Goal: Task Accomplishment & Management: Complete application form

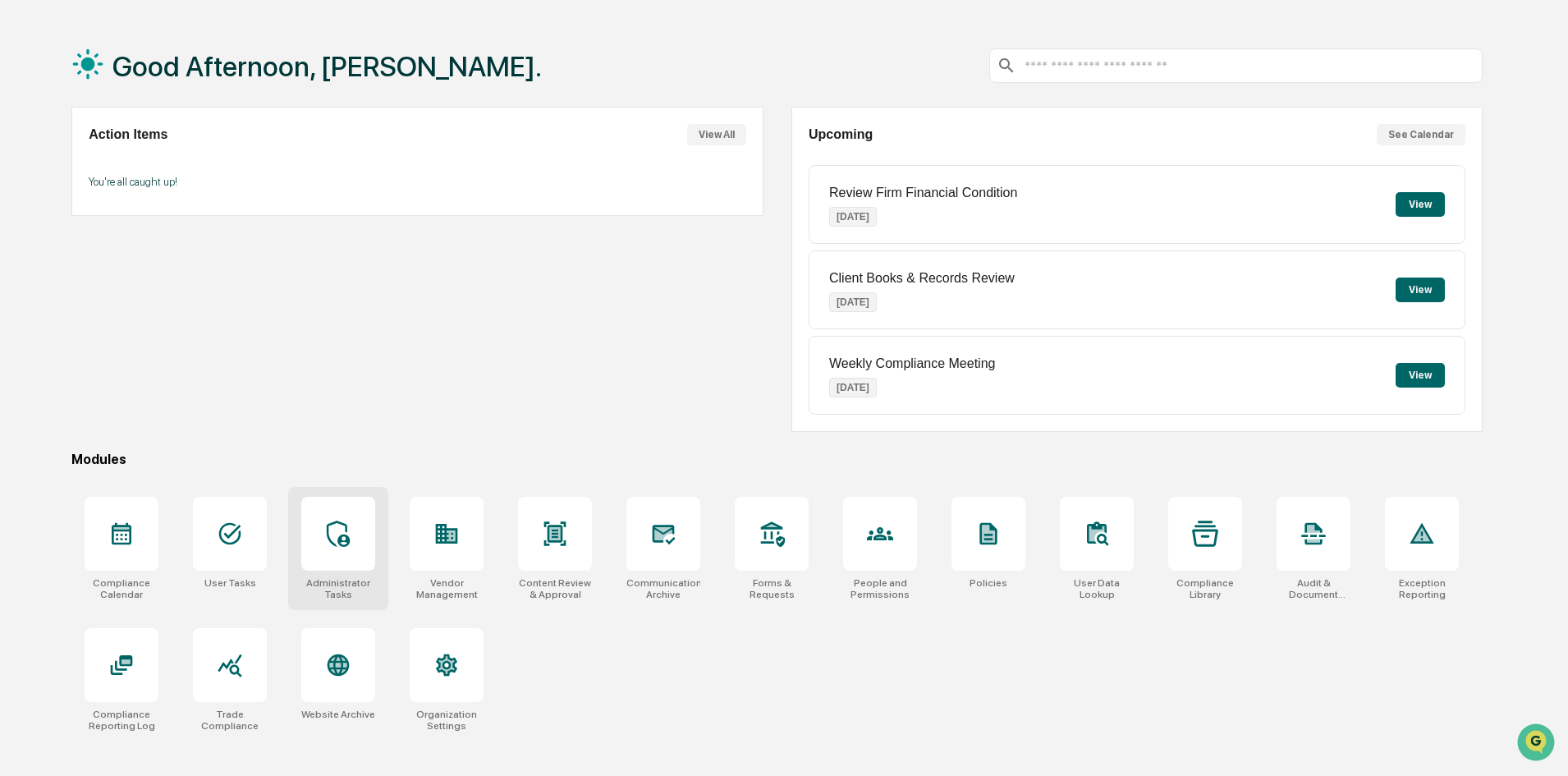
scroll to position [78, 0]
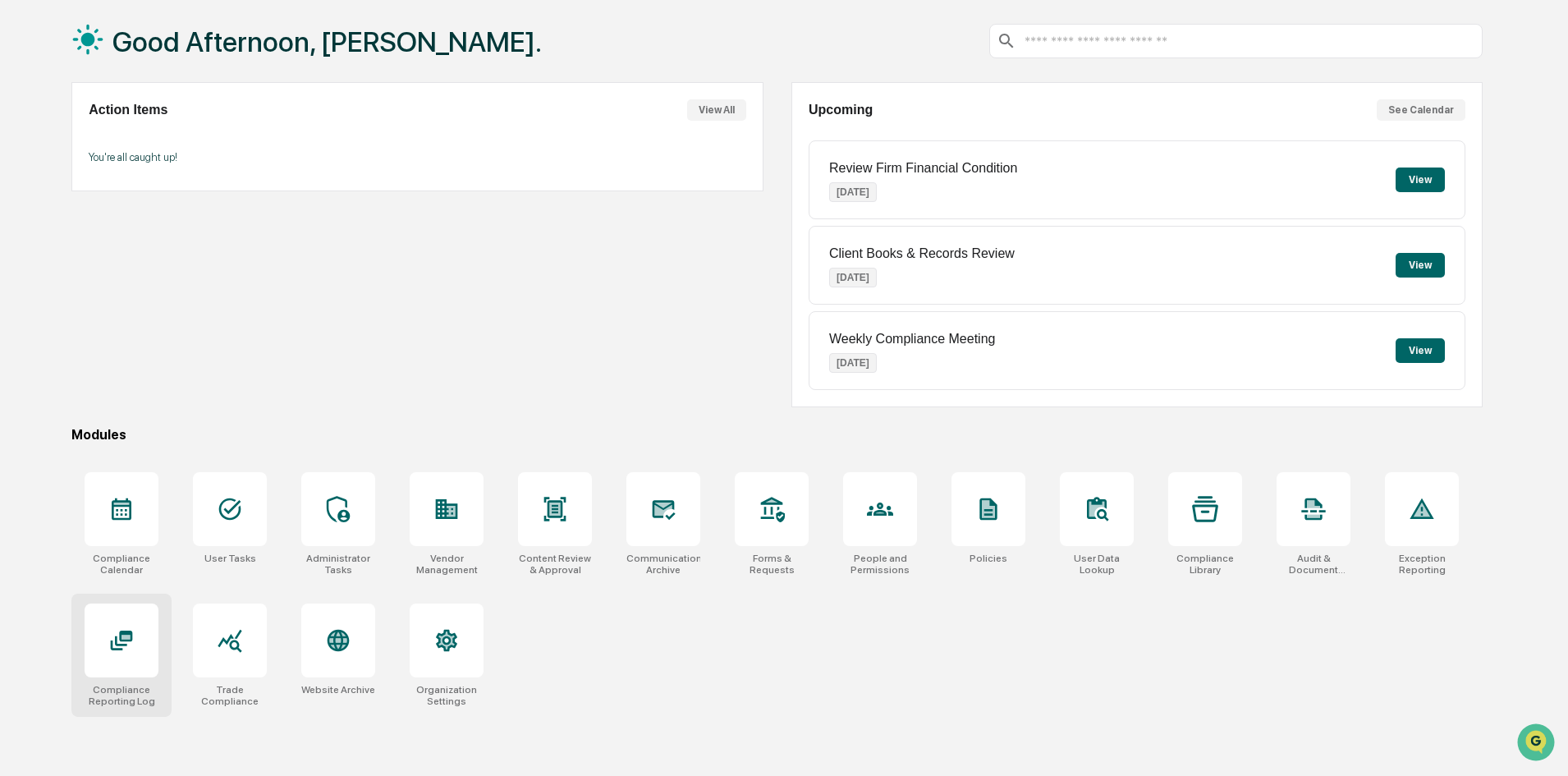
click at [138, 645] on div at bounding box center [121, 640] width 74 height 74
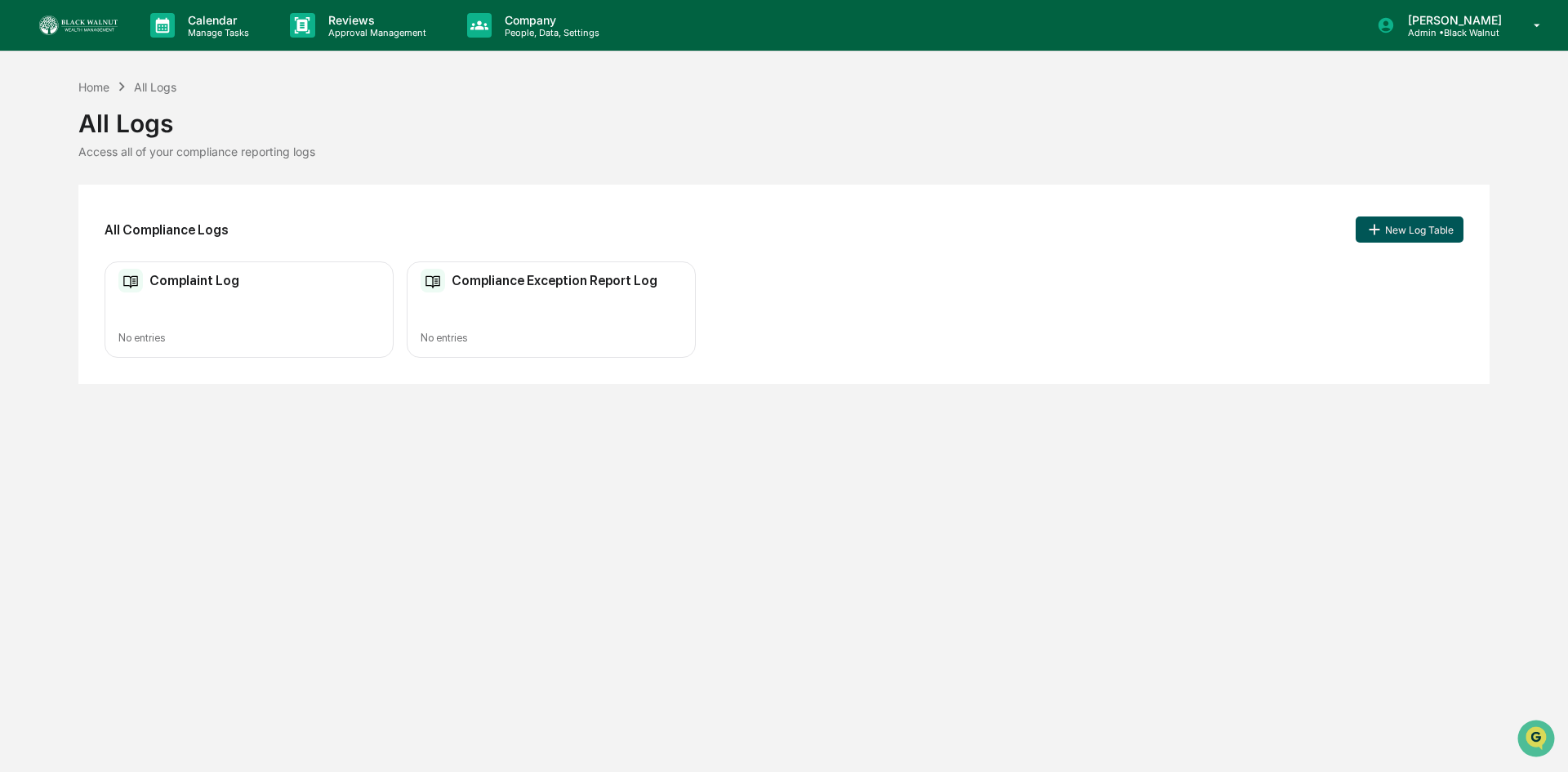
click at [1426, 232] on button "New Log Table" at bounding box center [1410, 229] width 107 height 26
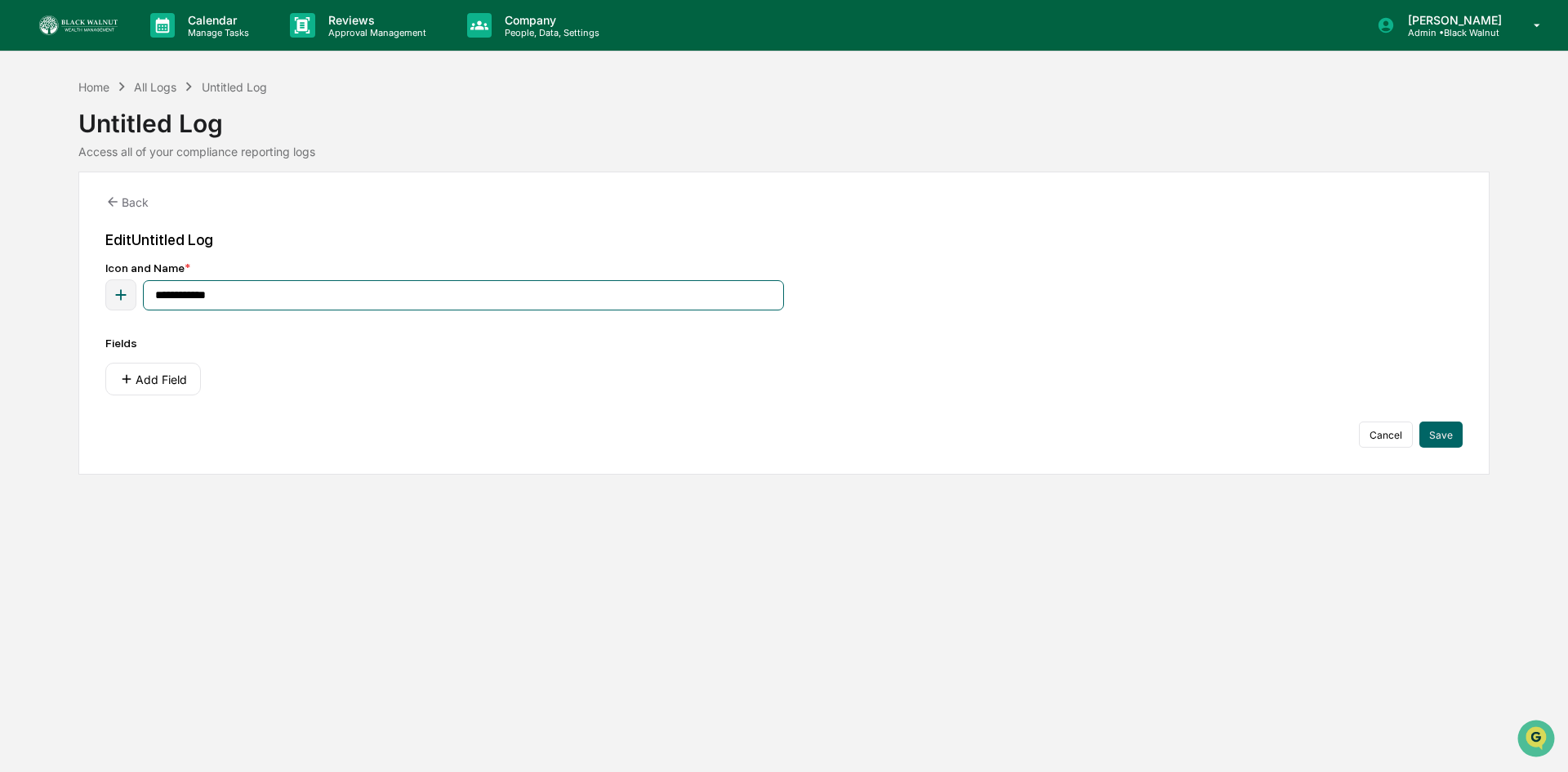
click at [265, 296] on input "**********" at bounding box center [463, 295] width 641 height 31
drag, startPoint x: 263, startPoint y: 293, endPoint x: 139, endPoint y: 292, distance: 124.0
click at [139, 292] on div "**********" at bounding box center [445, 294] width 678 height 31
type input "**********"
click at [453, 384] on div "Add Field" at bounding box center [784, 378] width 1357 height 32
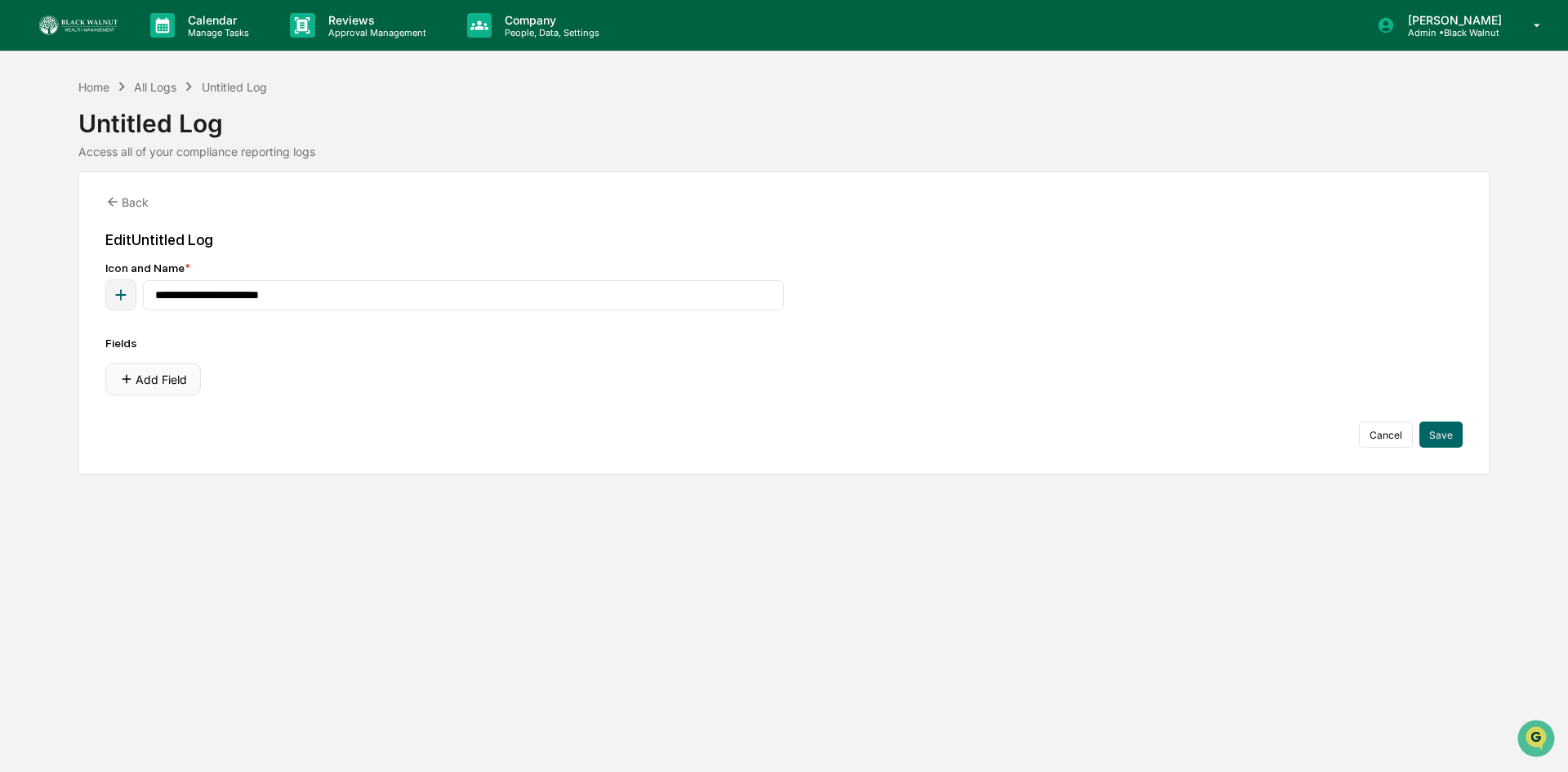
click at [167, 378] on button "Add Field" at bounding box center [153, 378] width 95 height 32
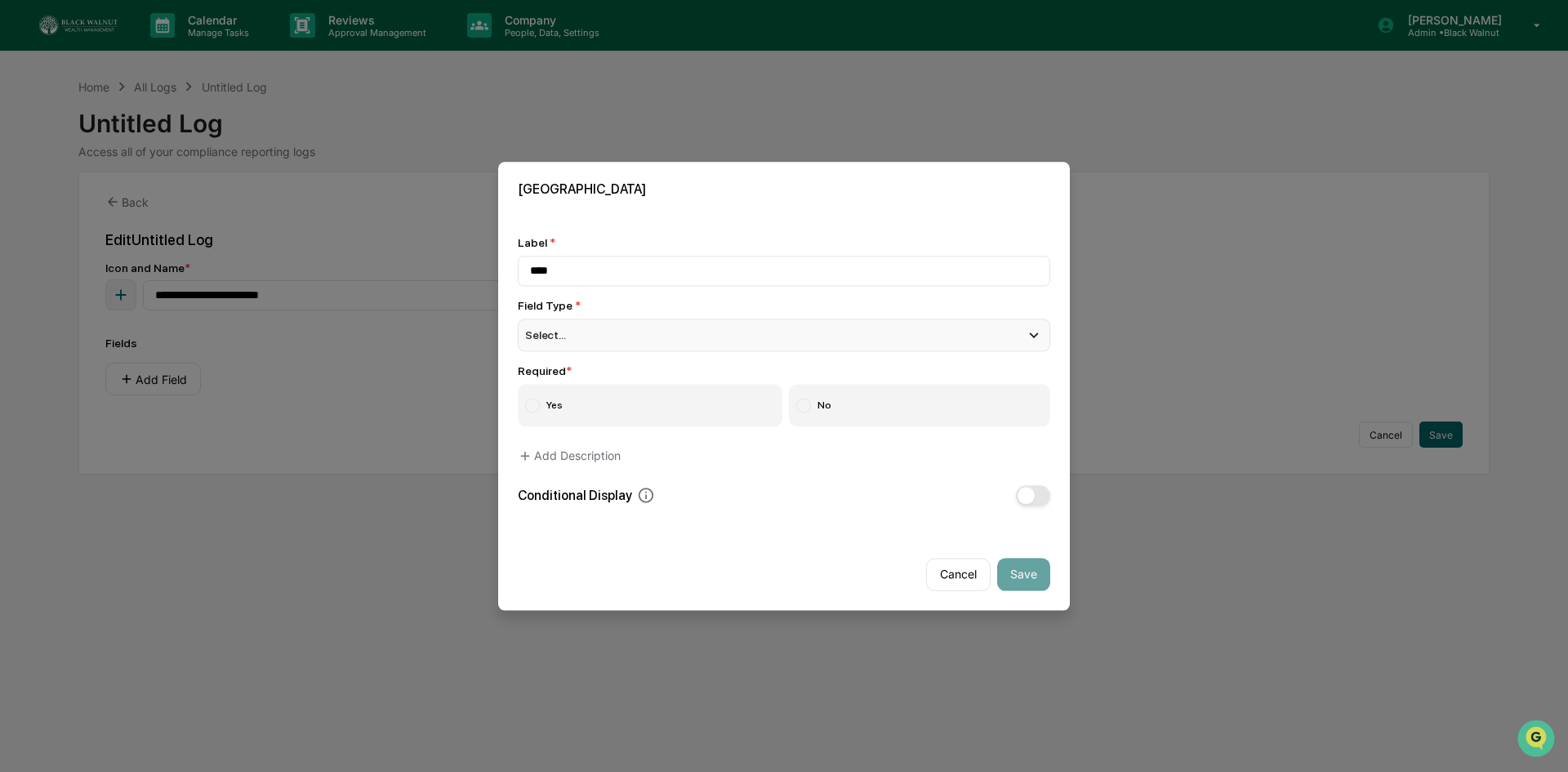
type input "****"
click at [563, 333] on span "Select..." at bounding box center [546, 335] width 41 height 13
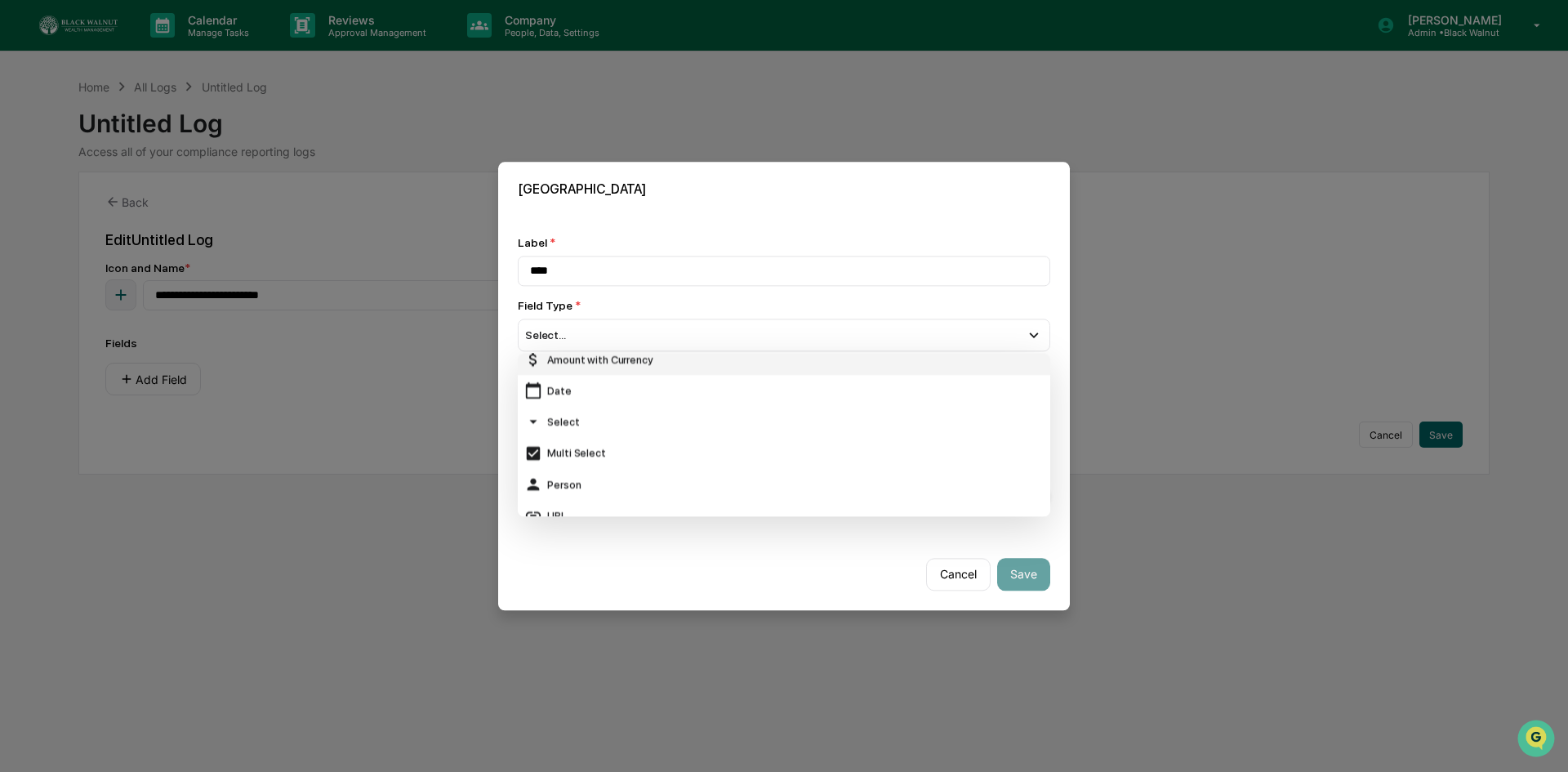
scroll to position [163, 0]
click at [566, 362] on div "Date" at bounding box center [784, 361] width 519 height 18
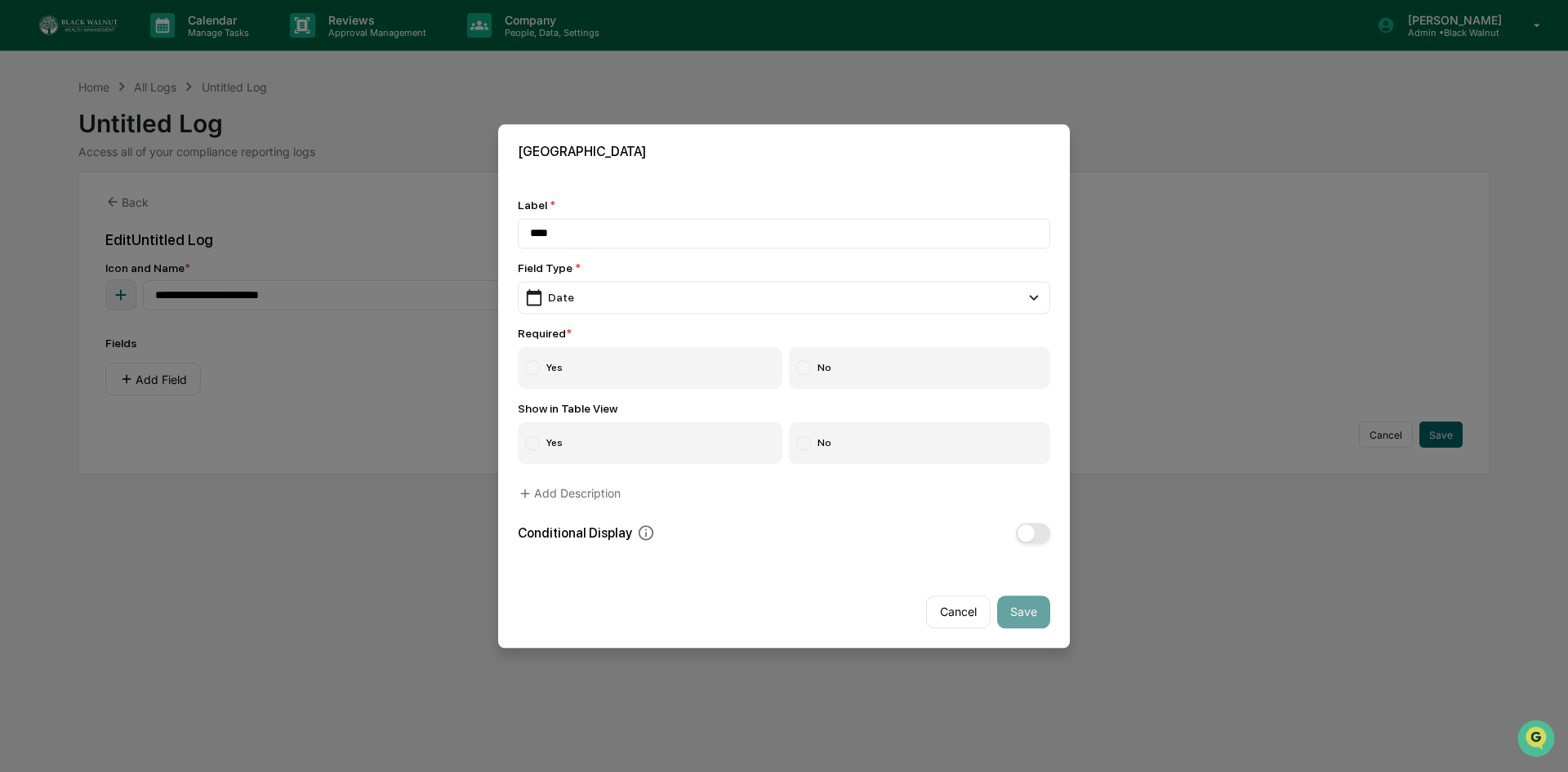
click at [535, 362] on div at bounding box center [533, 368] width 15 height 15
click at [538, 432] on label "Yes" at bounding box center [650, 443] width 264 height 43
click at [1011, 600] on button "Save" at bounding box center [1023, 611] width 53 height 32
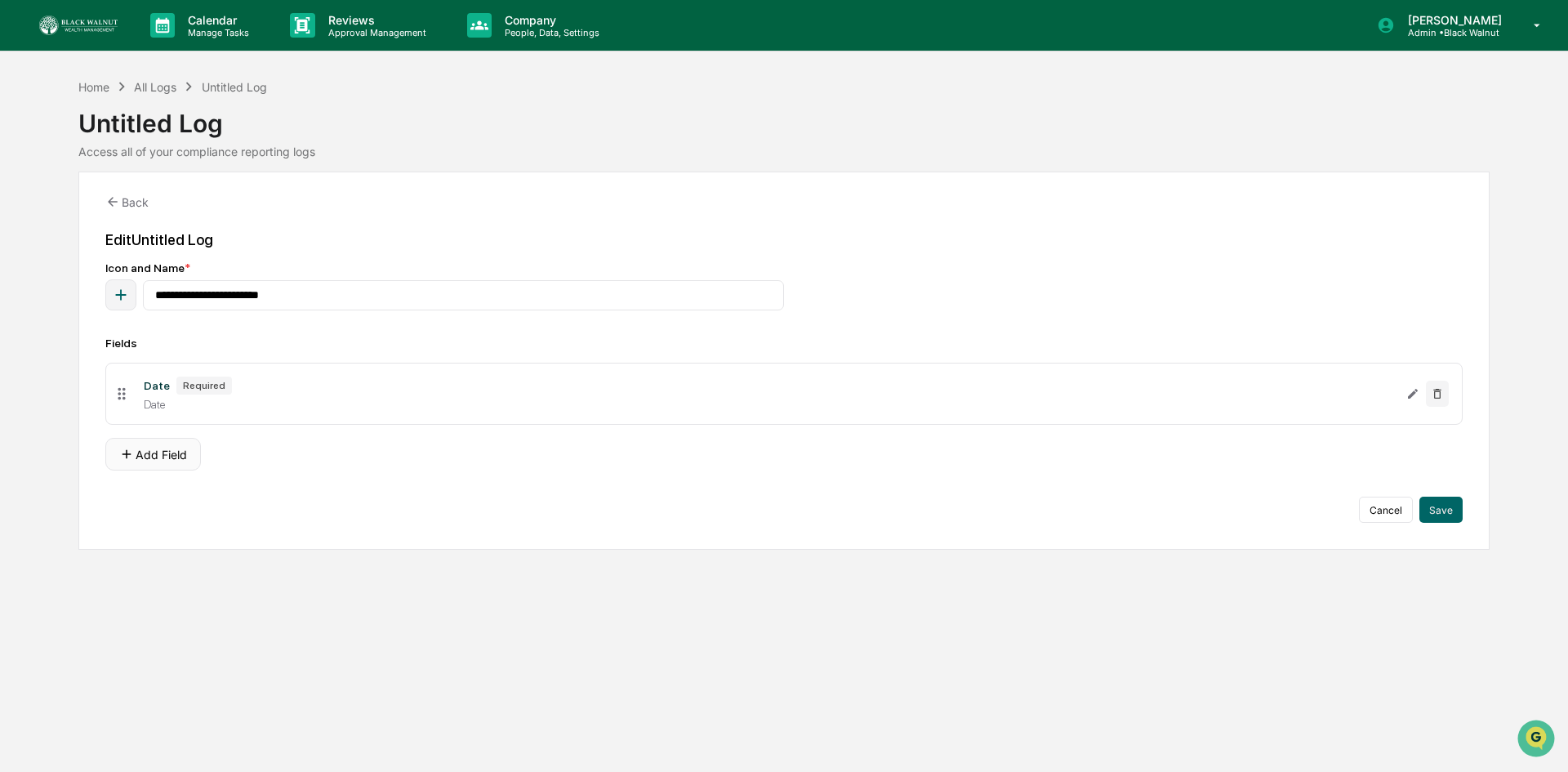
click at [149, 456] on button "Add Field" at bounding box center [153, 453] width 95 height 32
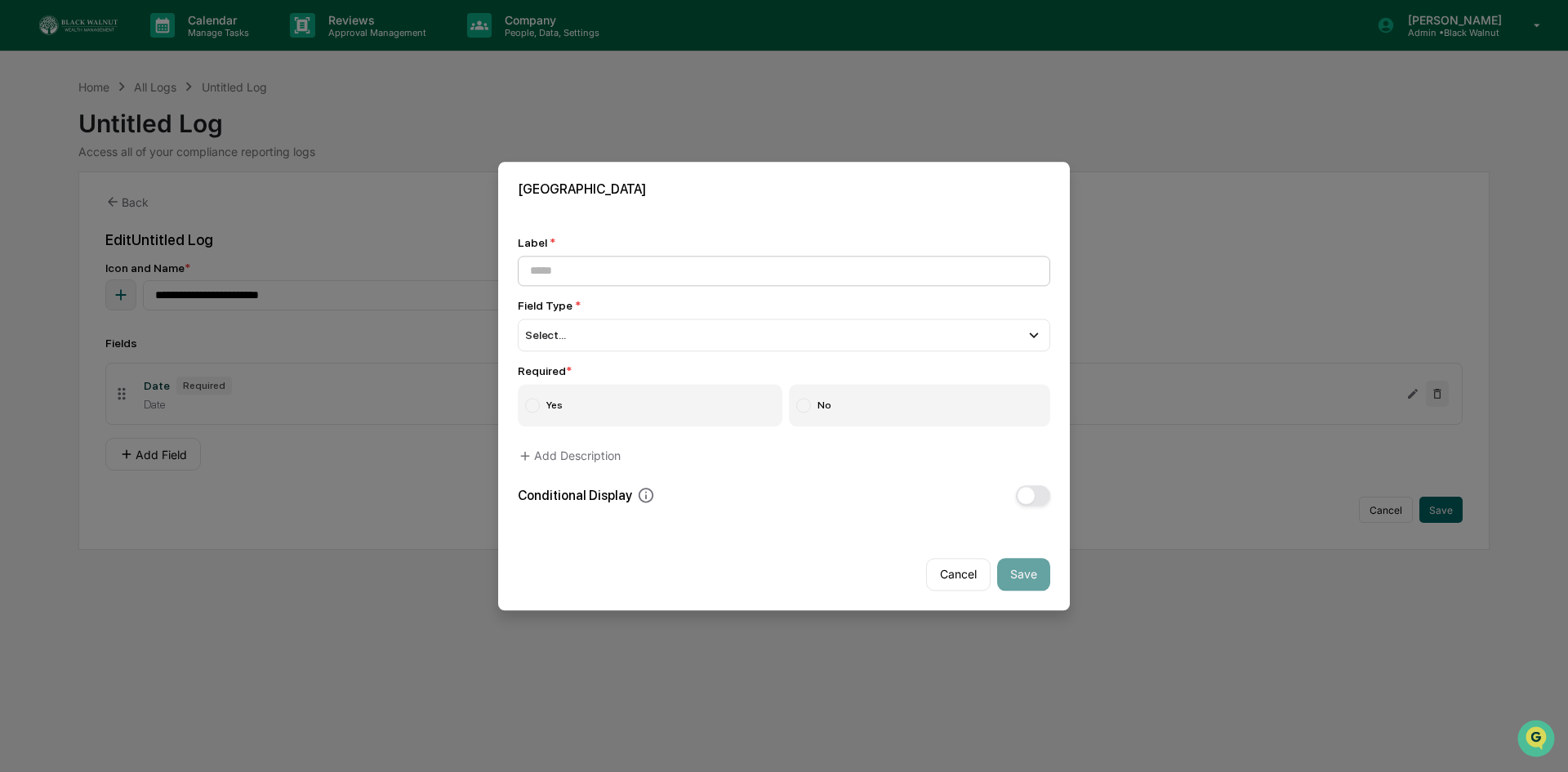
click at [546, 271] on input at bounding box center [784, 271] width 532 height 31
type input "**********"
click at [587, 326] on div "Select..." at bounding box center [784, 335] width 532 height 32
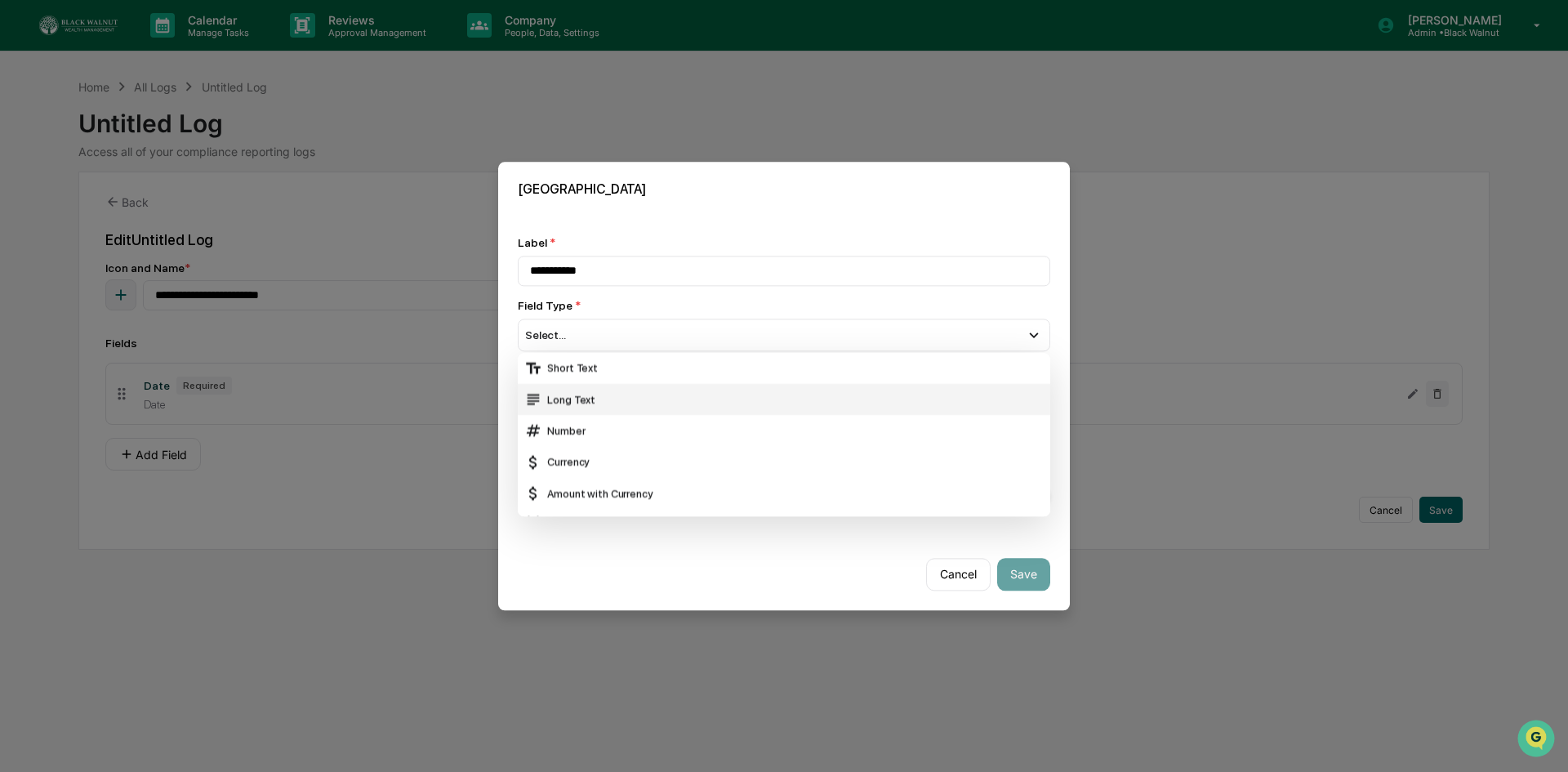
click at [592, 364] on div "Short Text" at bounding box center [784, 368] width 519 height 18
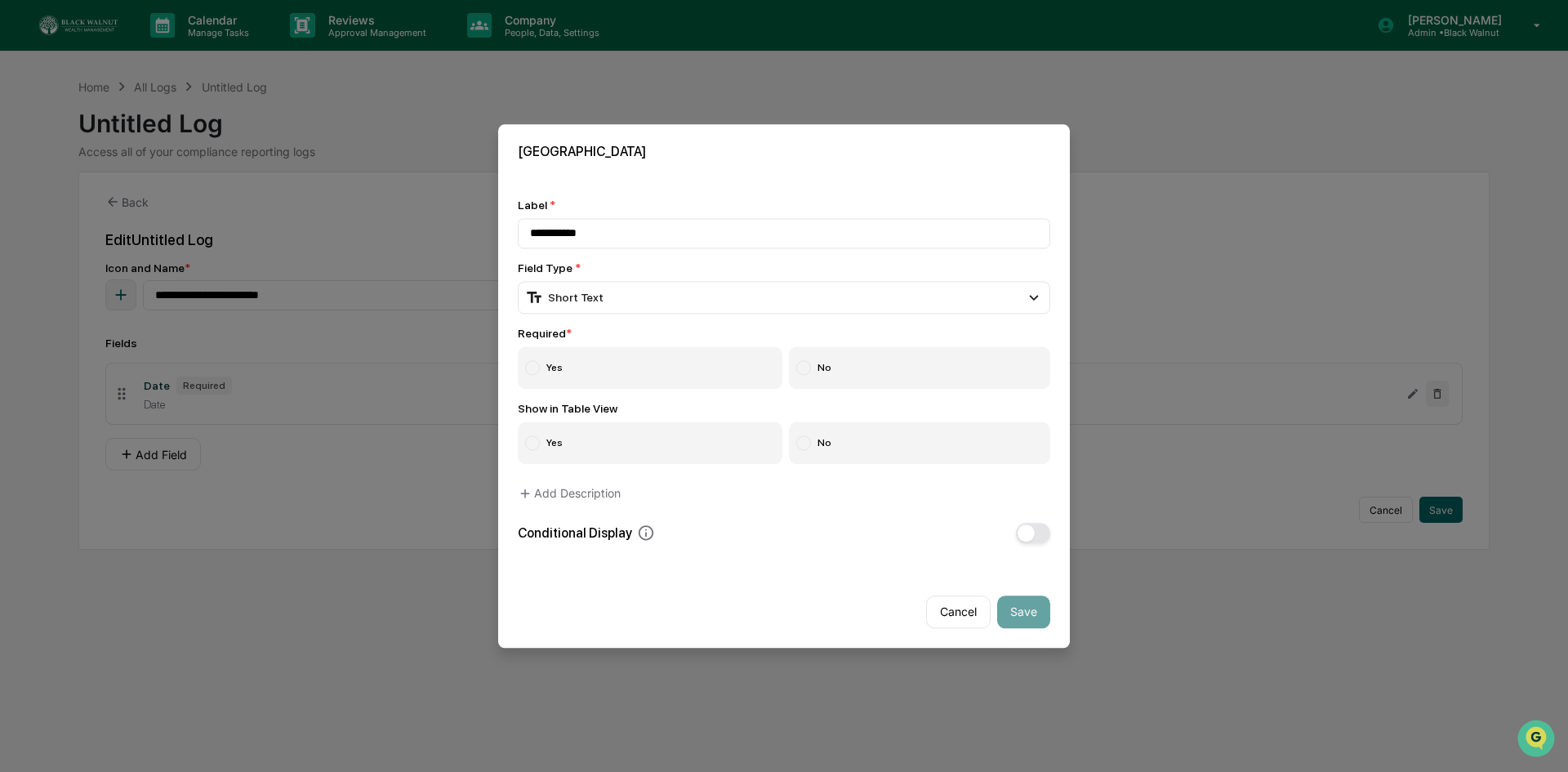
click at [534, 361] on div at bounding box center [533, 368] width 15 height 15
click at [532, 438] on div at bounding box center [533, 443] width 15 height 15
click at [1008, 615] on button "Save" at bounding box center [1023, 611] width 53 height 32
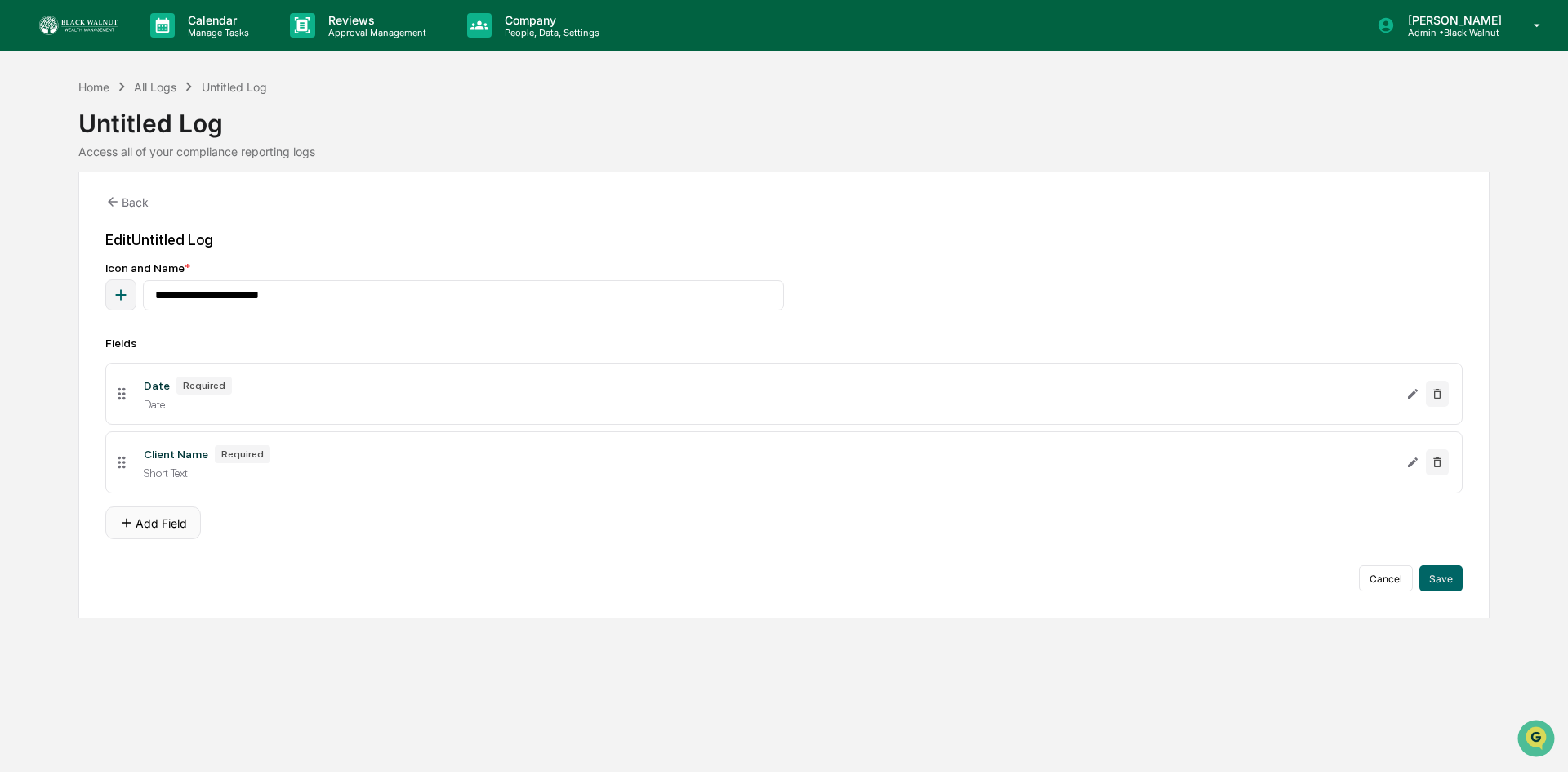
click at [158, 519] on button "Add Field" at bounding box center [153, 522] width 95 height 32
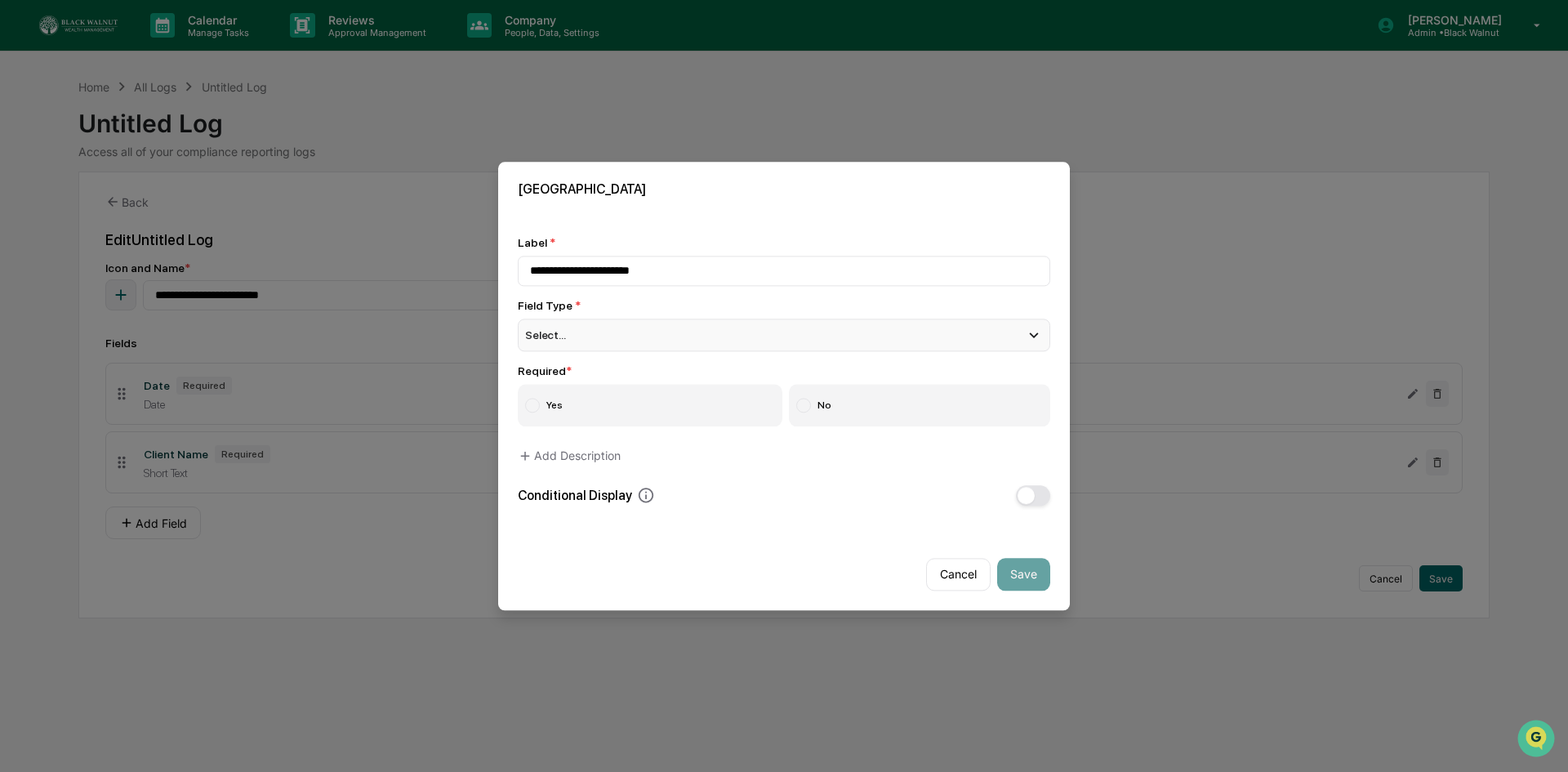
type input "**********"
click at [561, 320] on div "Select..." at bounding box center [784, 335] width 532 height 32
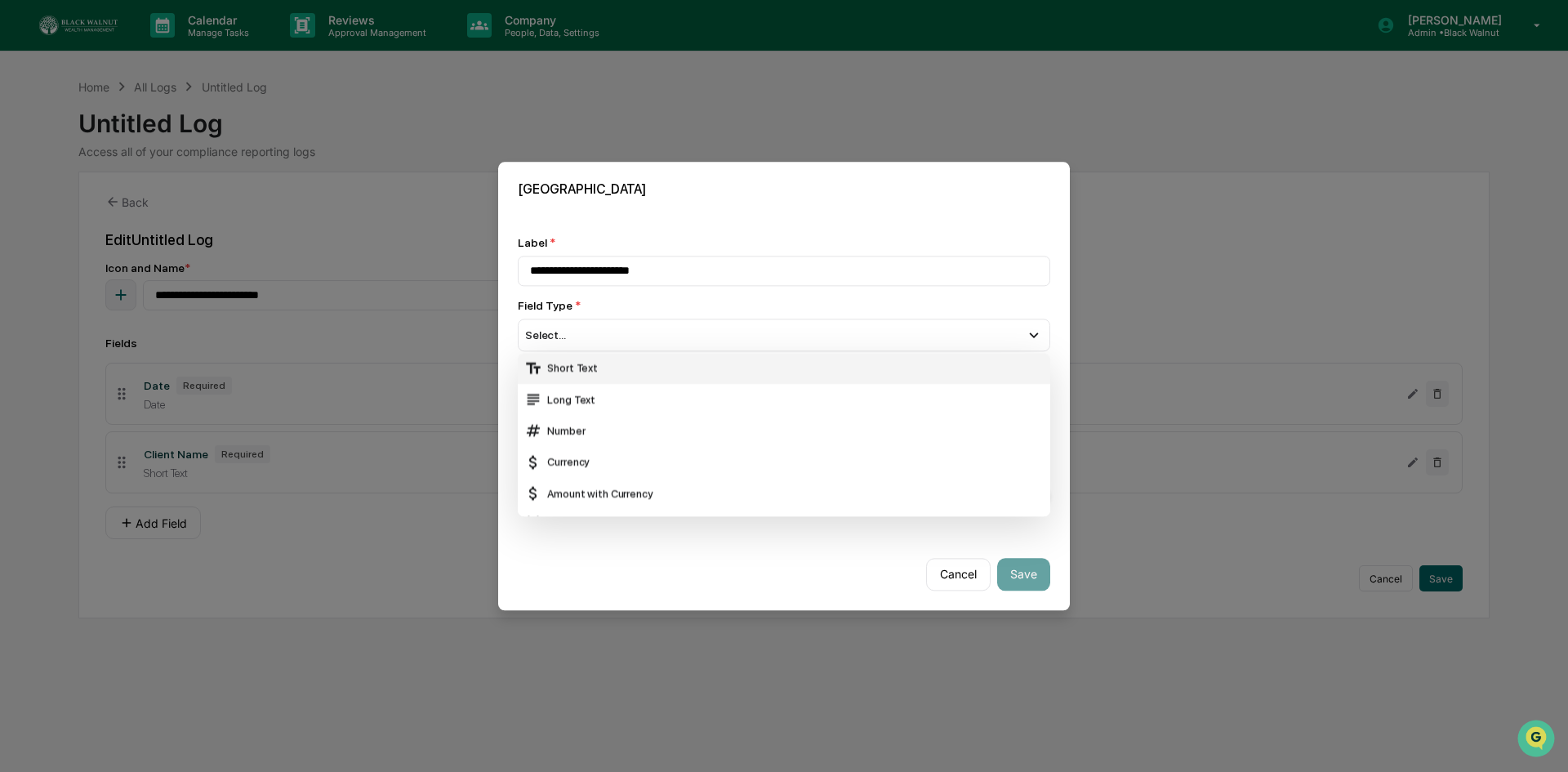
click at [587, 360] on div "Short Text" at bounding box center [784, 368] width 519 height 18
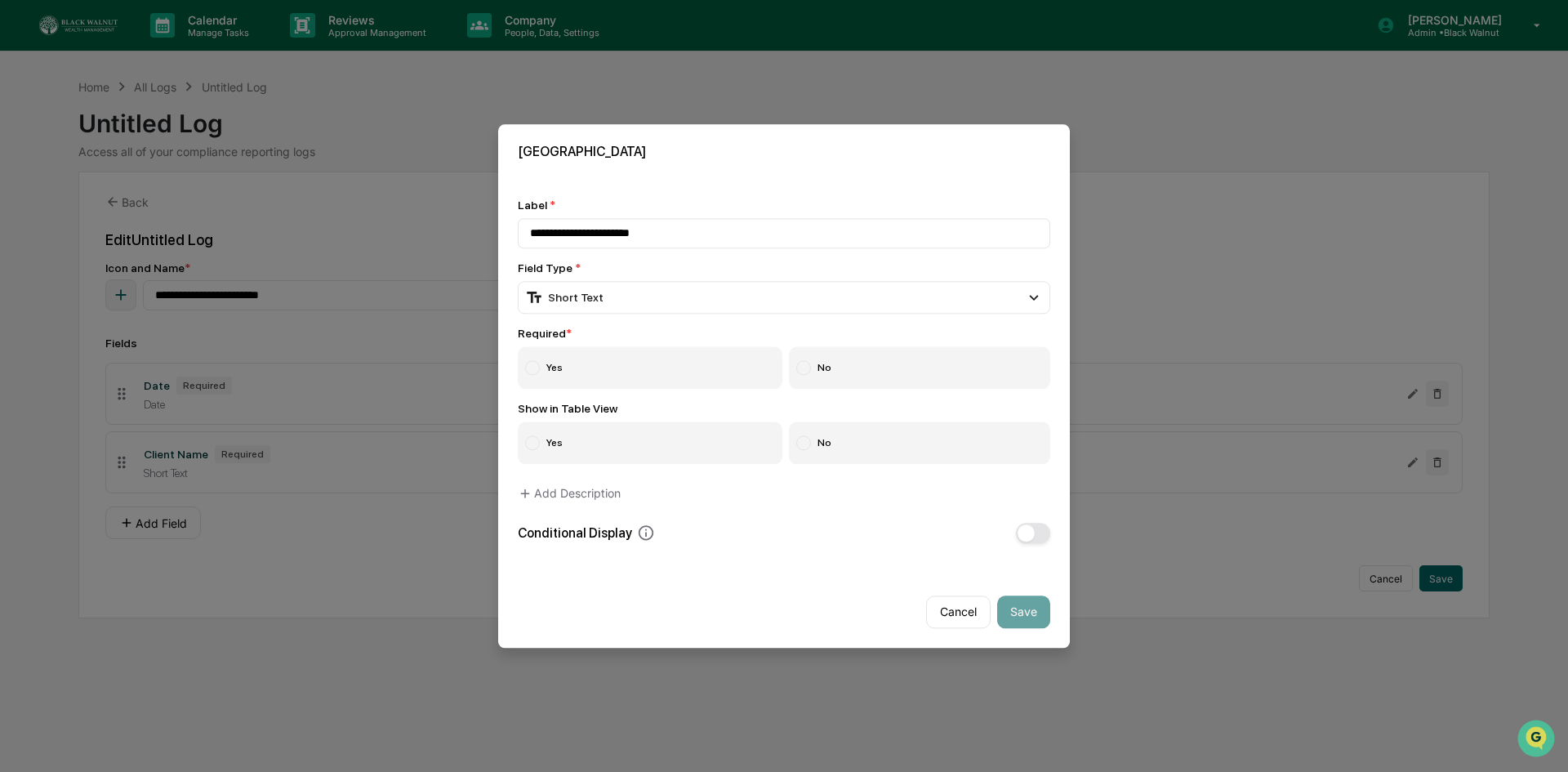
click at [539, 362] on div at bounding box center [533, 368] width 15 height 15
click at [537, 436] on div at bounding box center [533, 443] width 15 height 15
click at [599, 288] on div "Short Text" at bounding box center [784, 297] width 532 height 32
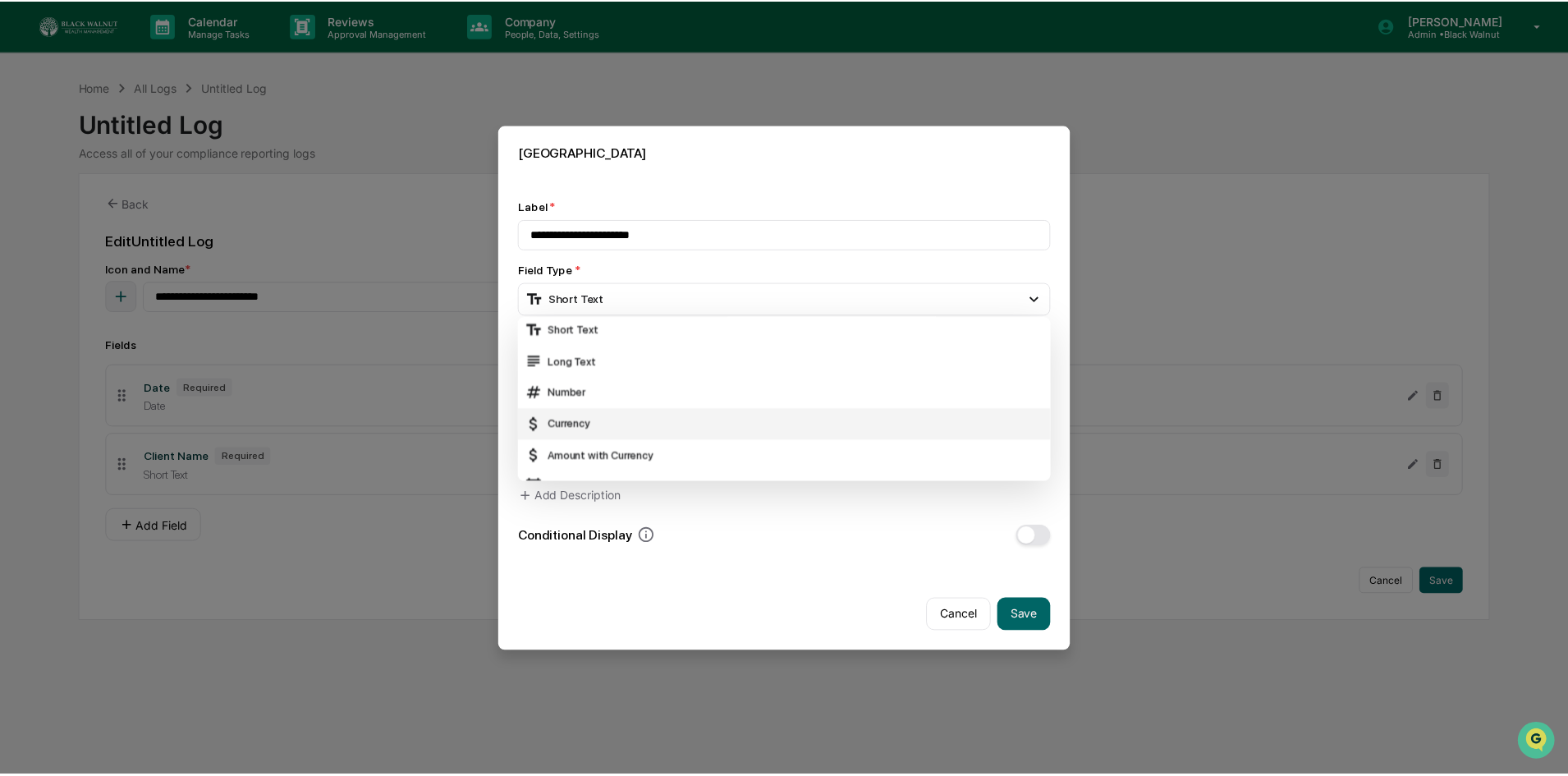
scroll to position [0, 0]
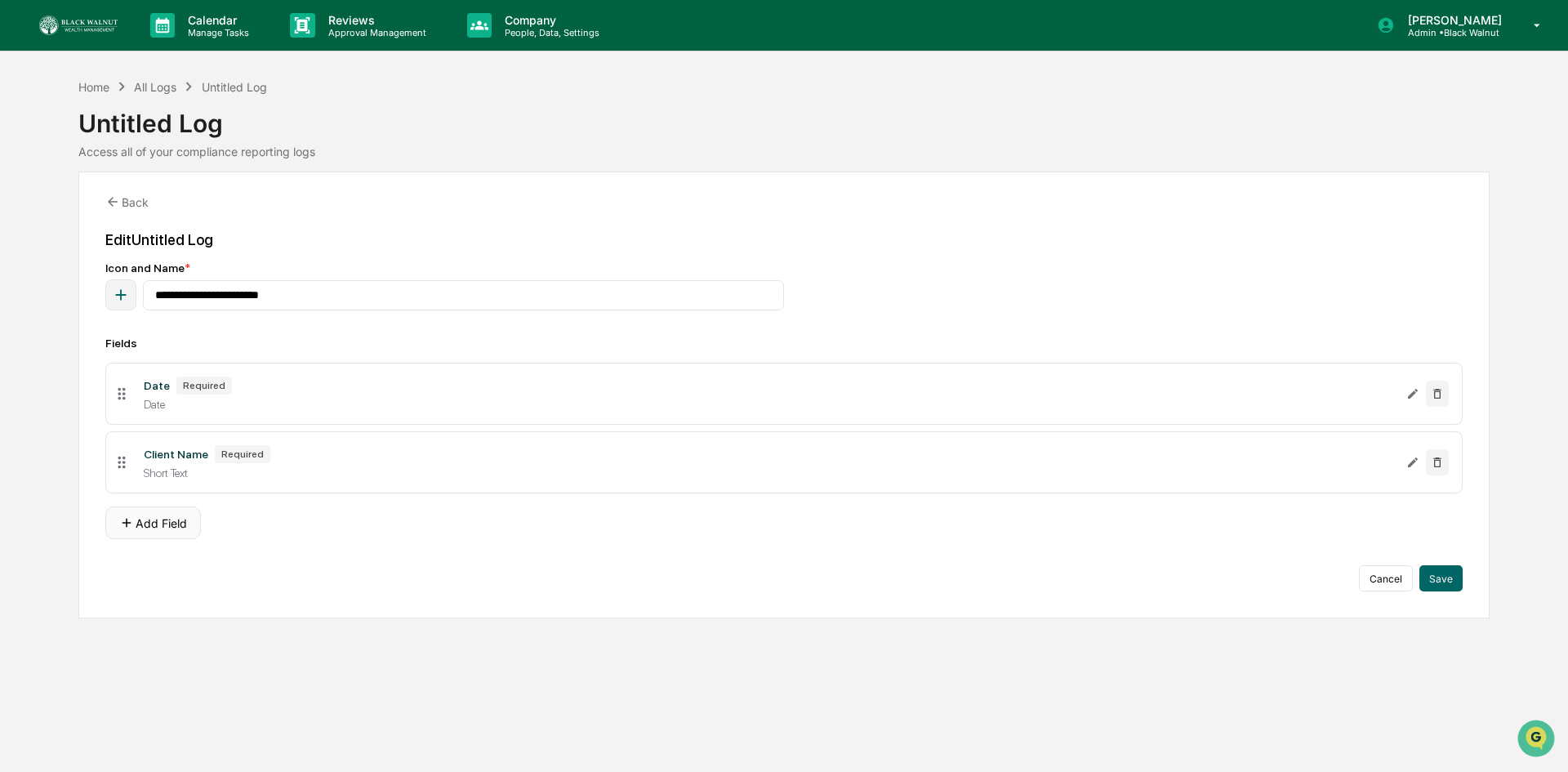
click at [160, 531] on button "Add Field" at bounding box center [153, 522] width 95 height 32
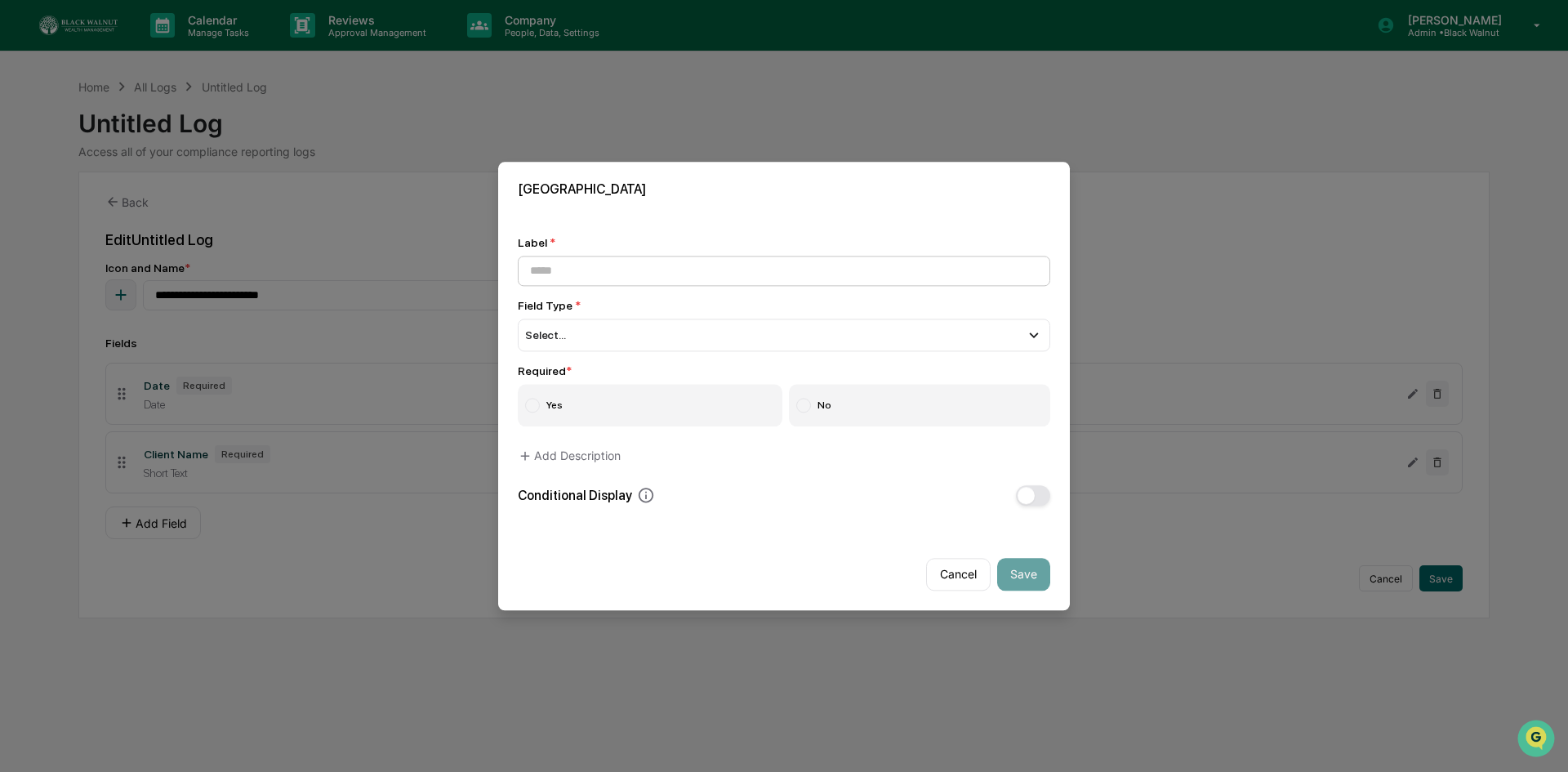
click at [585, 271] on input at bounding box center [784, 271] width 532 height 31
type input "**********"
click at [578, 340] on div "Select..." at bounding box center [784, 335] width 532 height 32
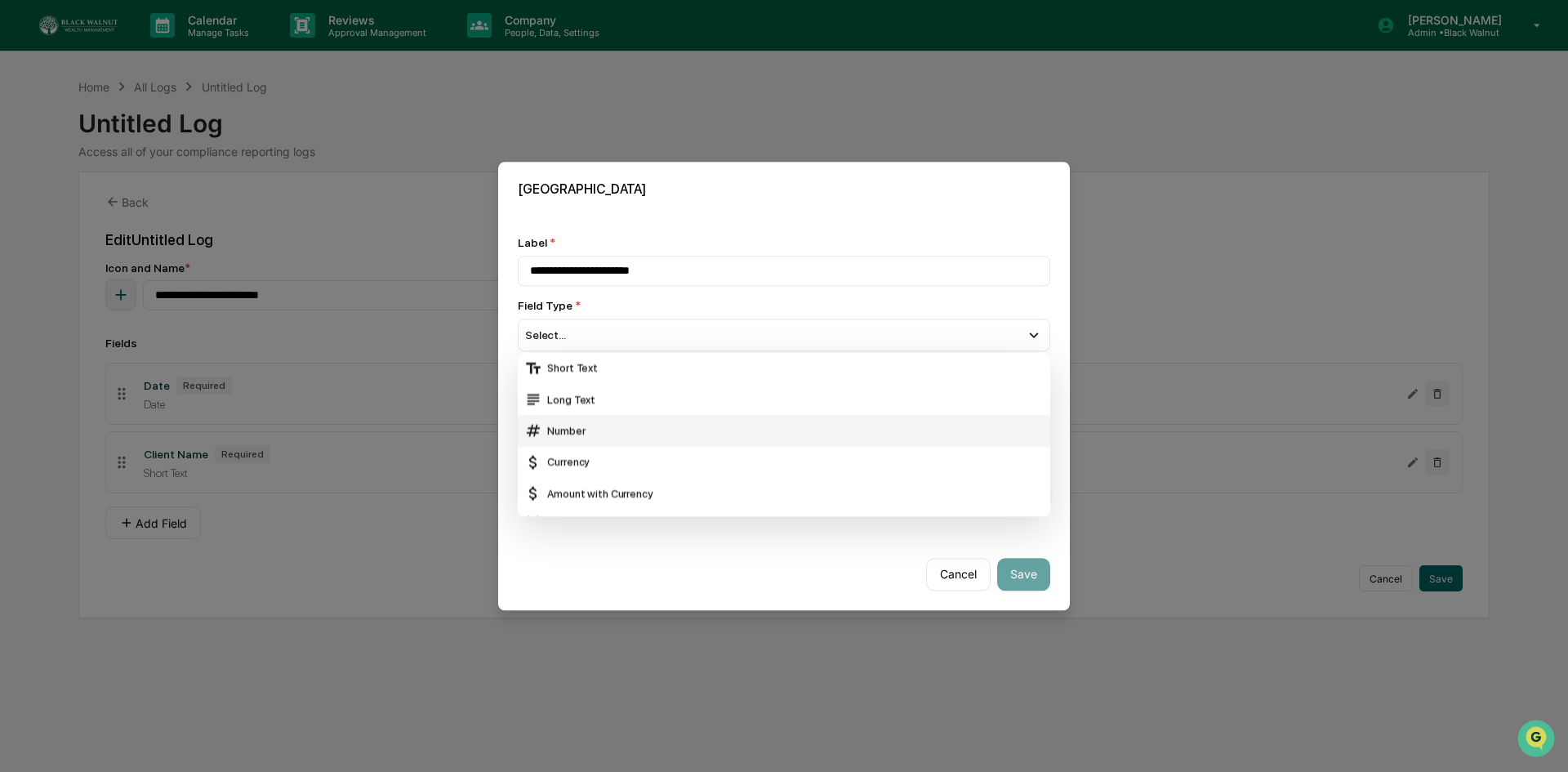
click at [596, 401] on div "Long Text" at bounding box center [784, 399] width 519 height 18
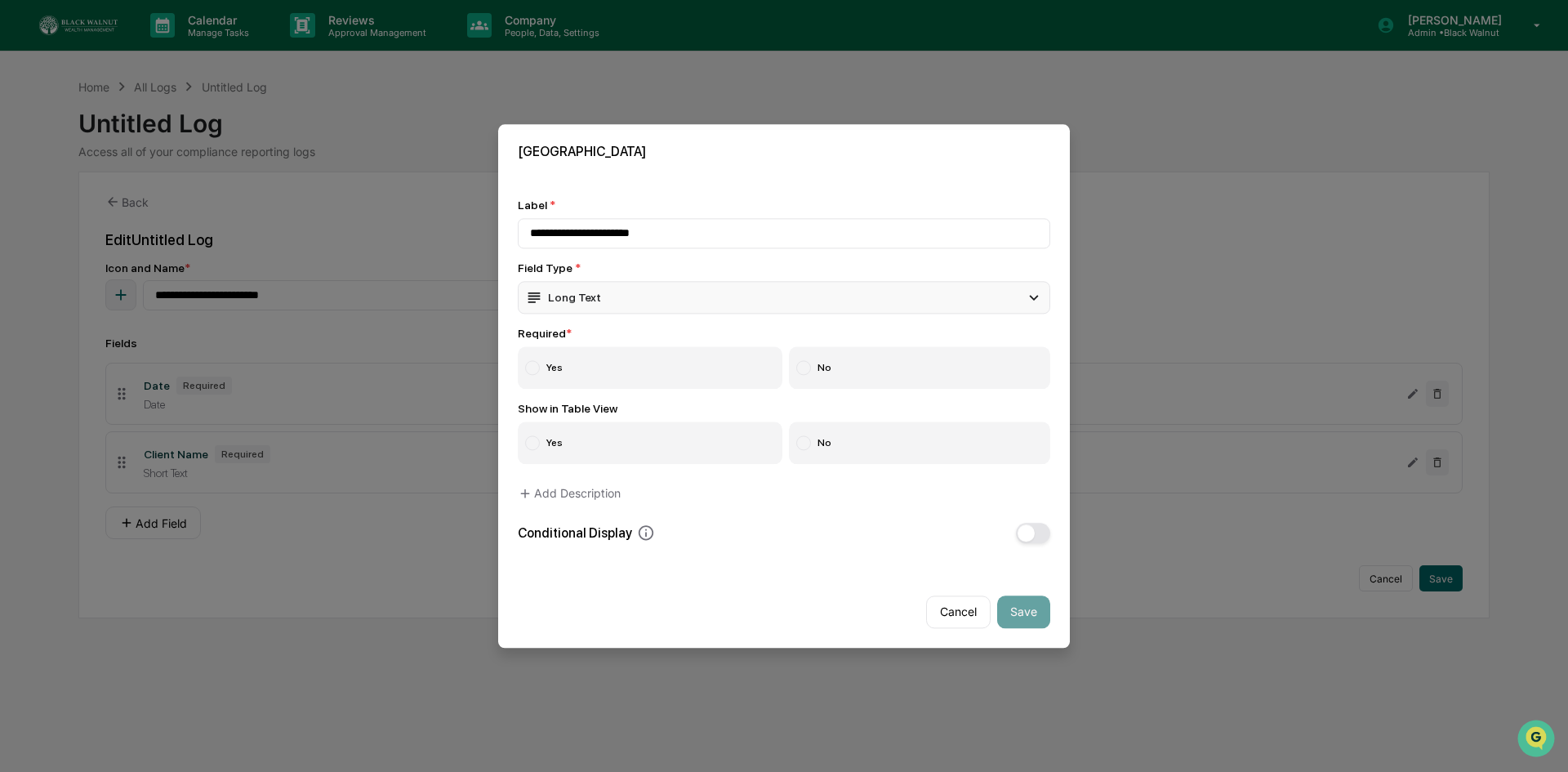
click at [577, 288] on div "Long Text" at bounding box center [563, 297] width 76 height 18
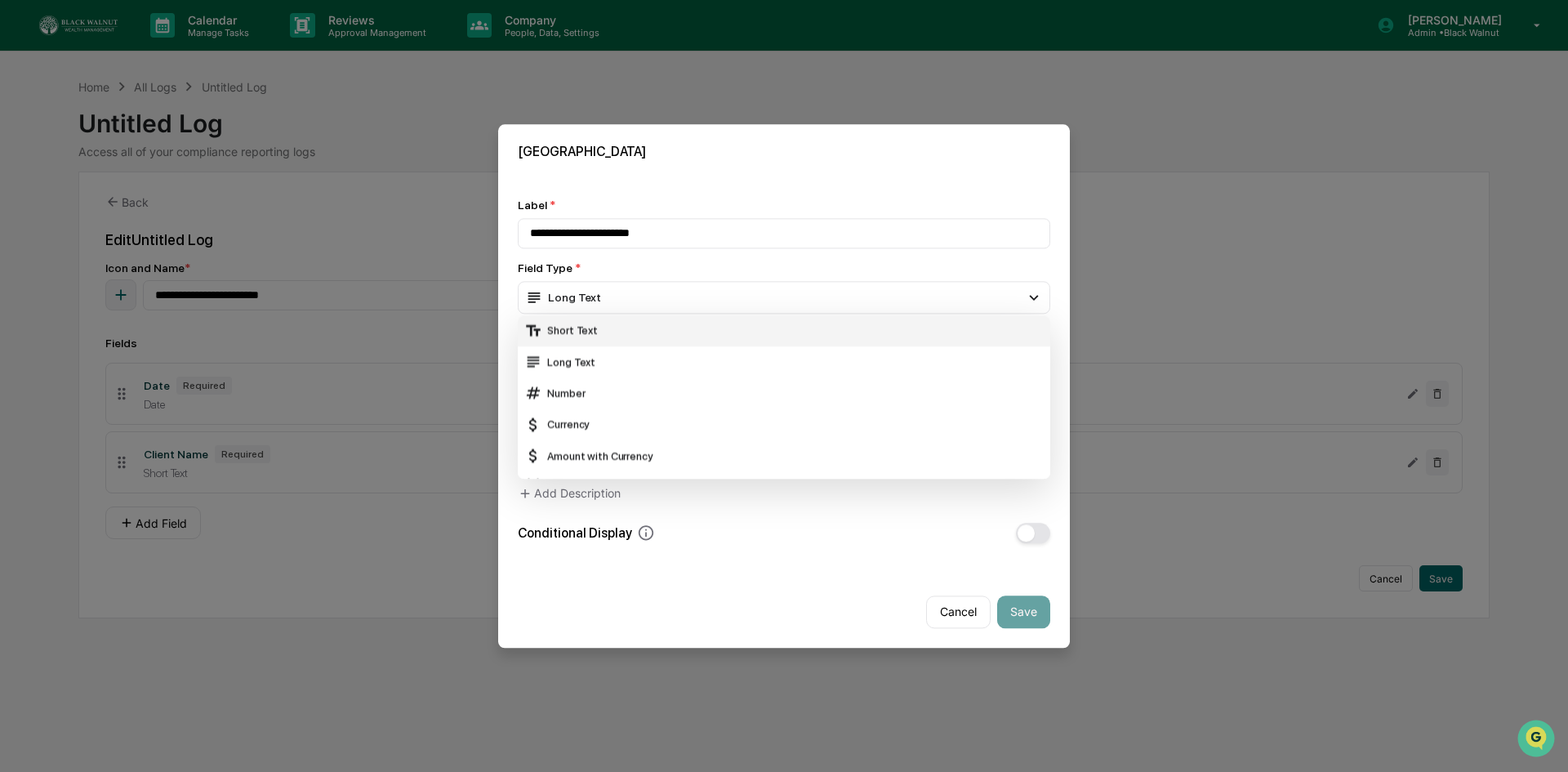
click at [601, 327] on div "Short Text" at bounding box center [784, 330] width 519 height 18
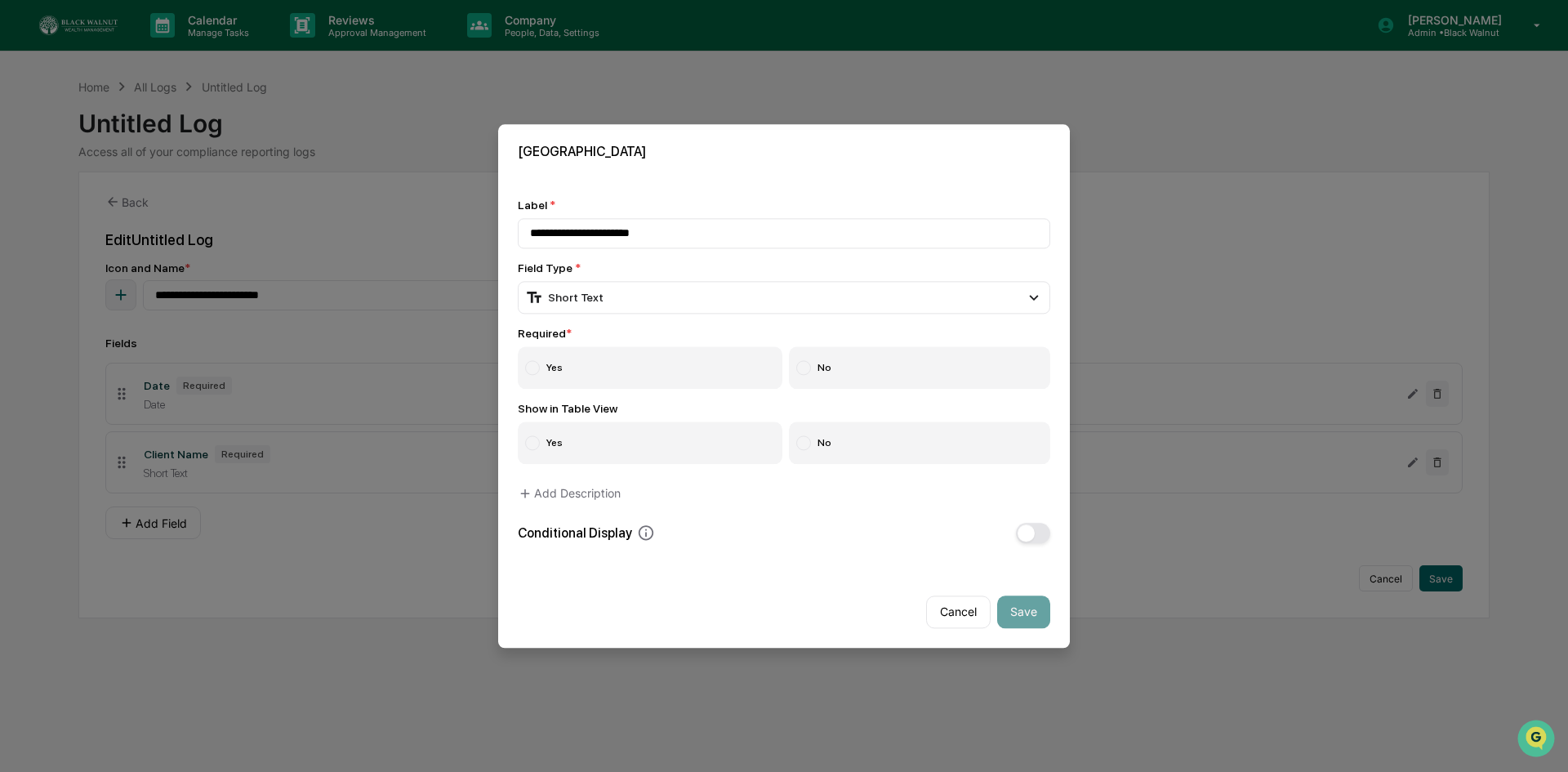
click at [566, 366] on label "Yes" at bounding box center [650, 368] width 264 height 43
click at [570, 432] on label "Yes" at bounding box center [650, 443] width 264 height 43
click at [1018, 600] on button "Save" at bounding box center [1023, 611] width 53 height 32
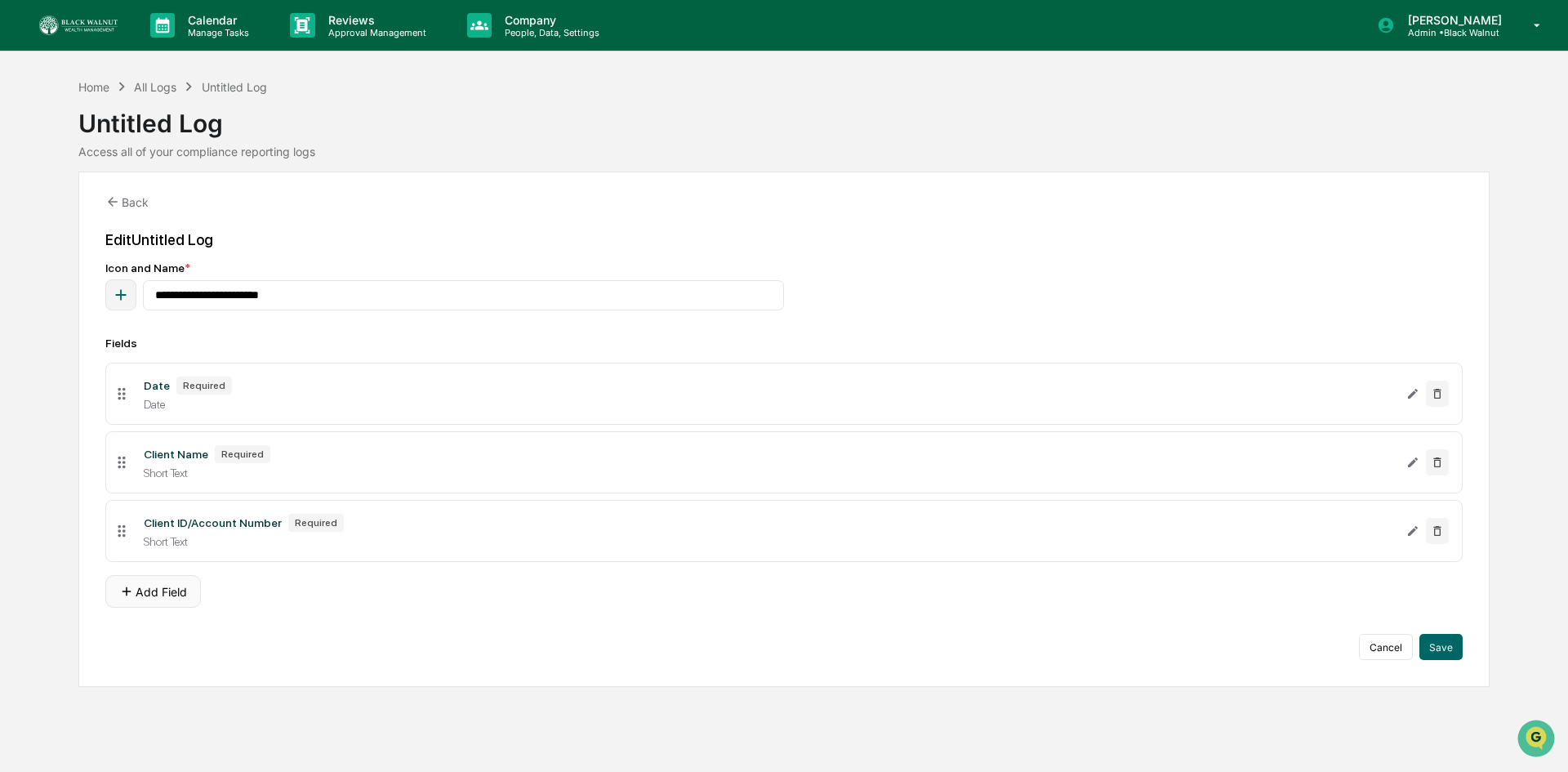
click at [145, 587] on button "Add Field" at bounding box center [153, 590] width 95 height 32
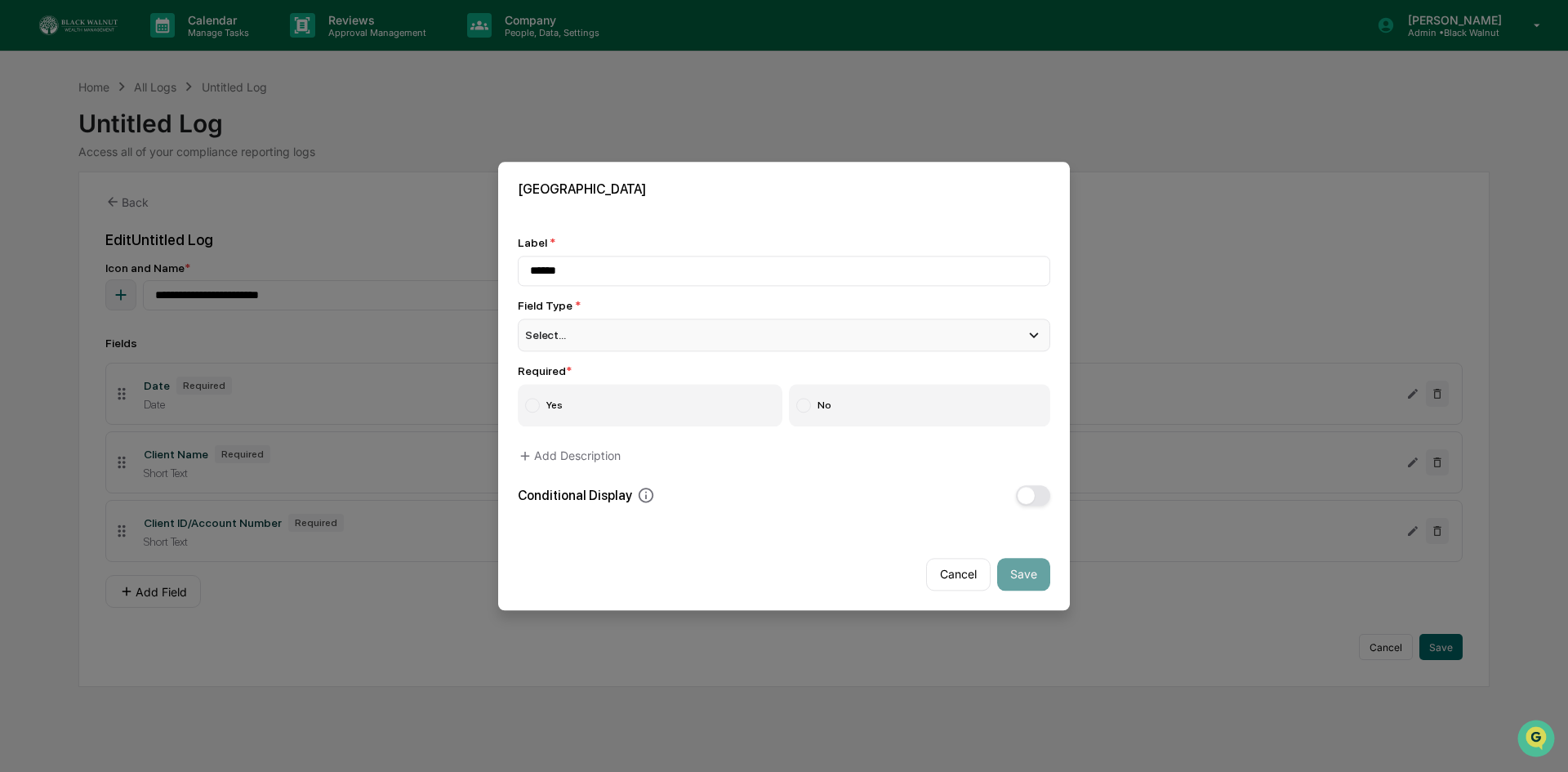
type input "******"
click at [559, 336] on span "Select..." at bounding box center [546, 335] width 41 height 13
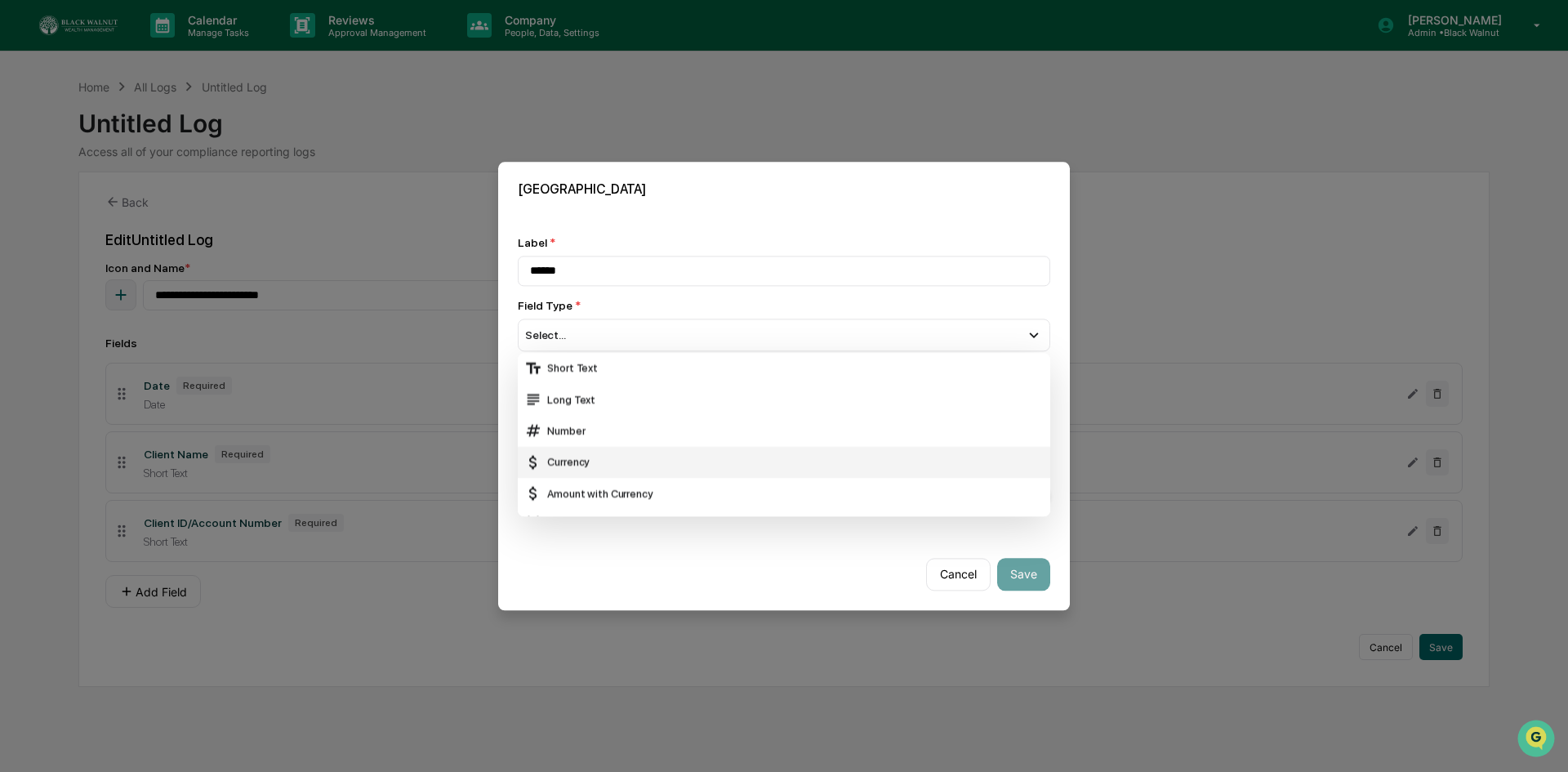
click at [599, 453] on div "Currency" at bounding box center [784, 462] width 519 height 18
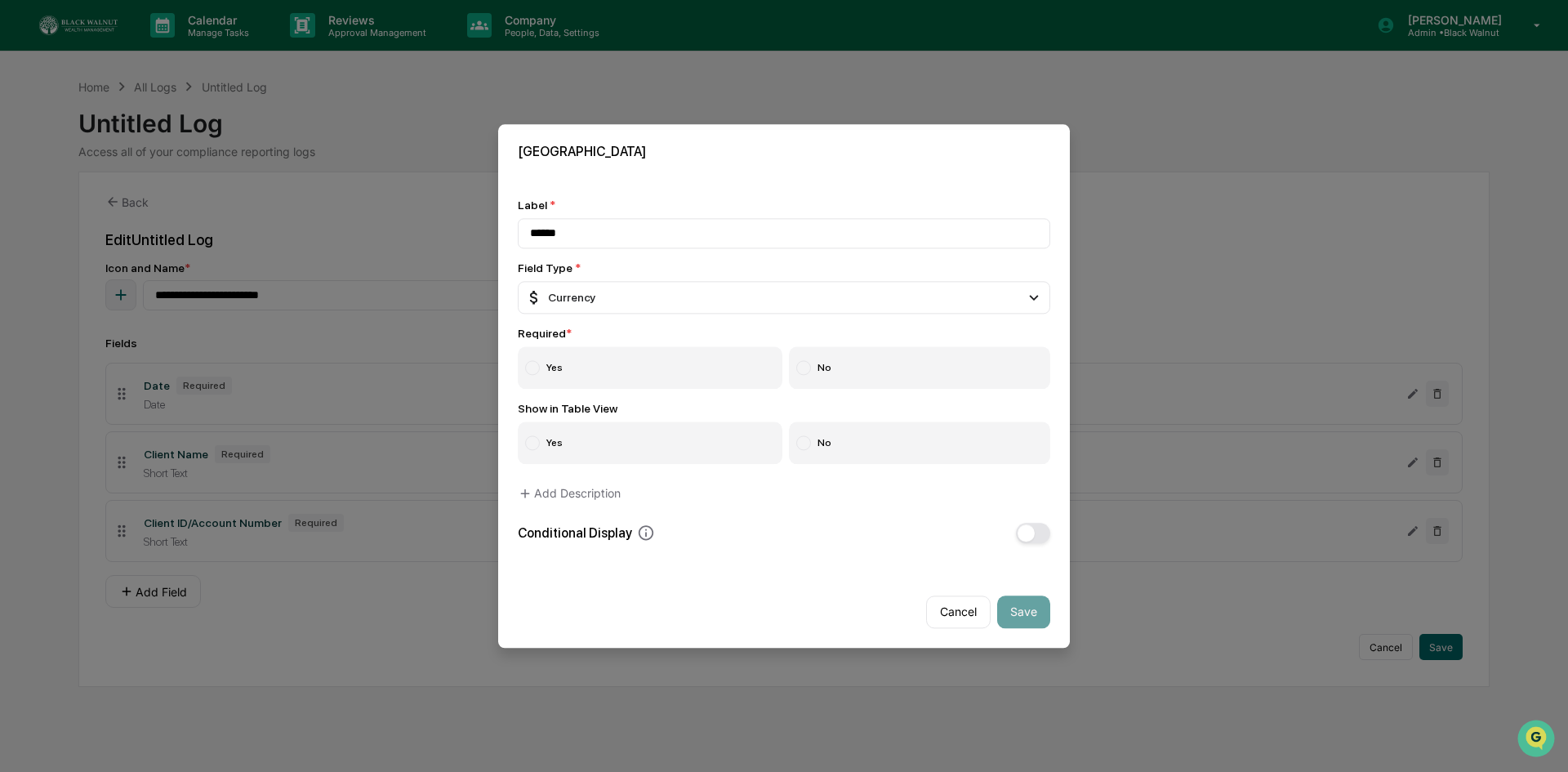
click at [546, 366] on label "Yes" at bounding box center [650, 368] width 264 height 43
click at [560, 449] on label "Yes" at bounding box center [650, 443] width 264 height 43
click at [1020, 609] on button "Save" at bounding box center [1023, 611] width 53 height 32
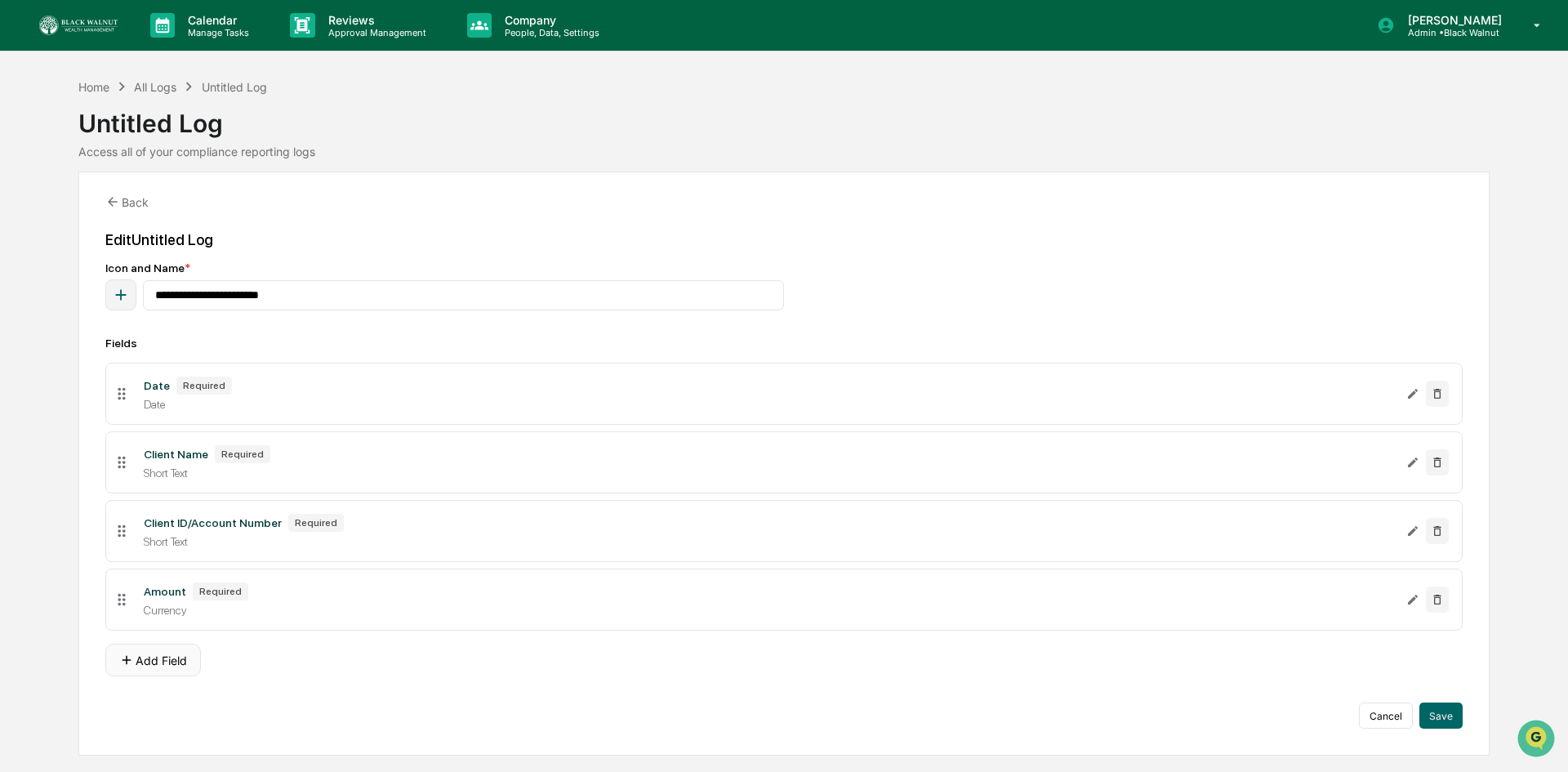
click at [128, 666] on icon at bounding box center [127, 660] width 15 height 15
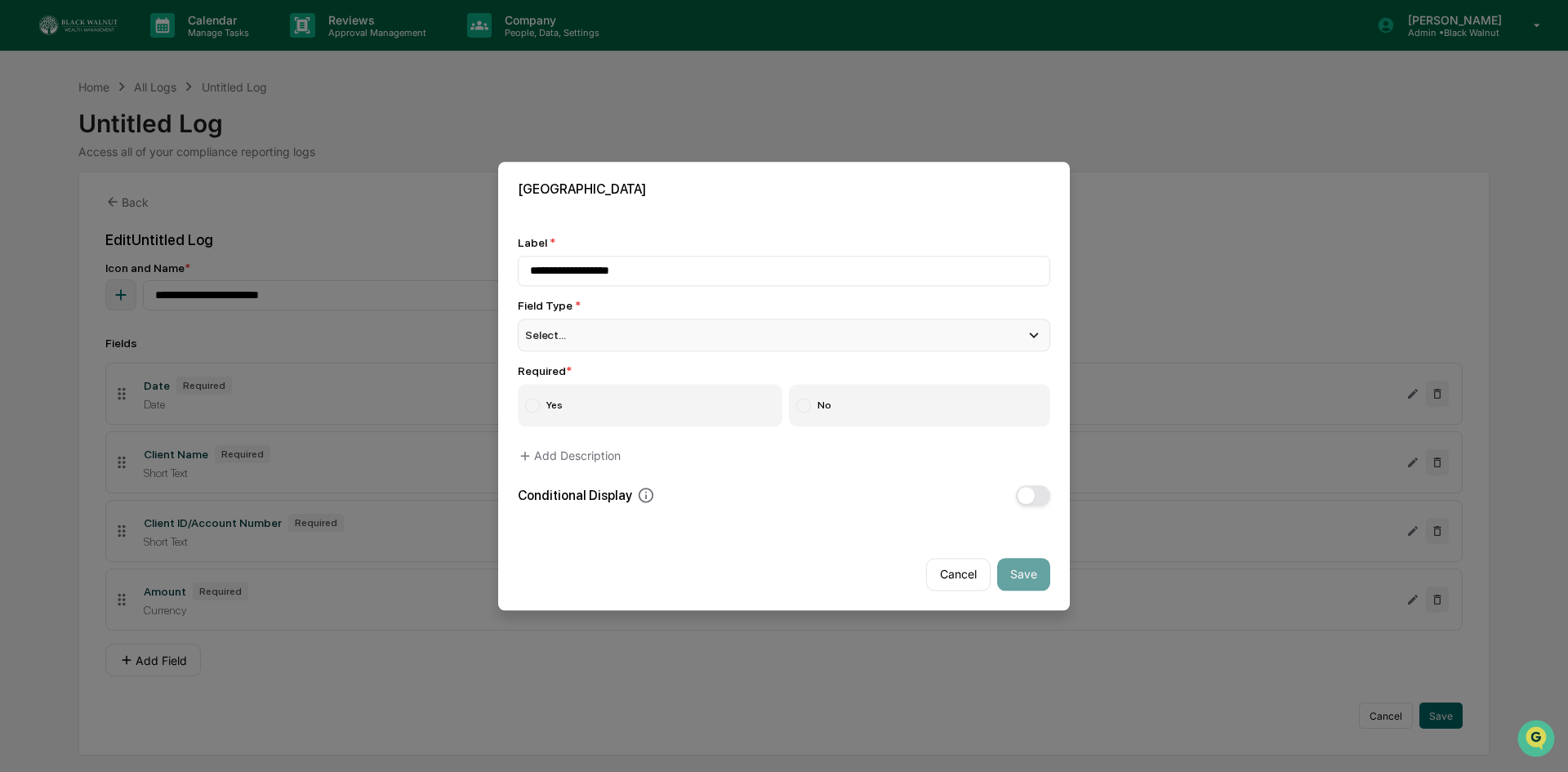
type input "**********"
click at [555, 339] on div "Select..." at bounding box center [784, 335] width 532 height 32
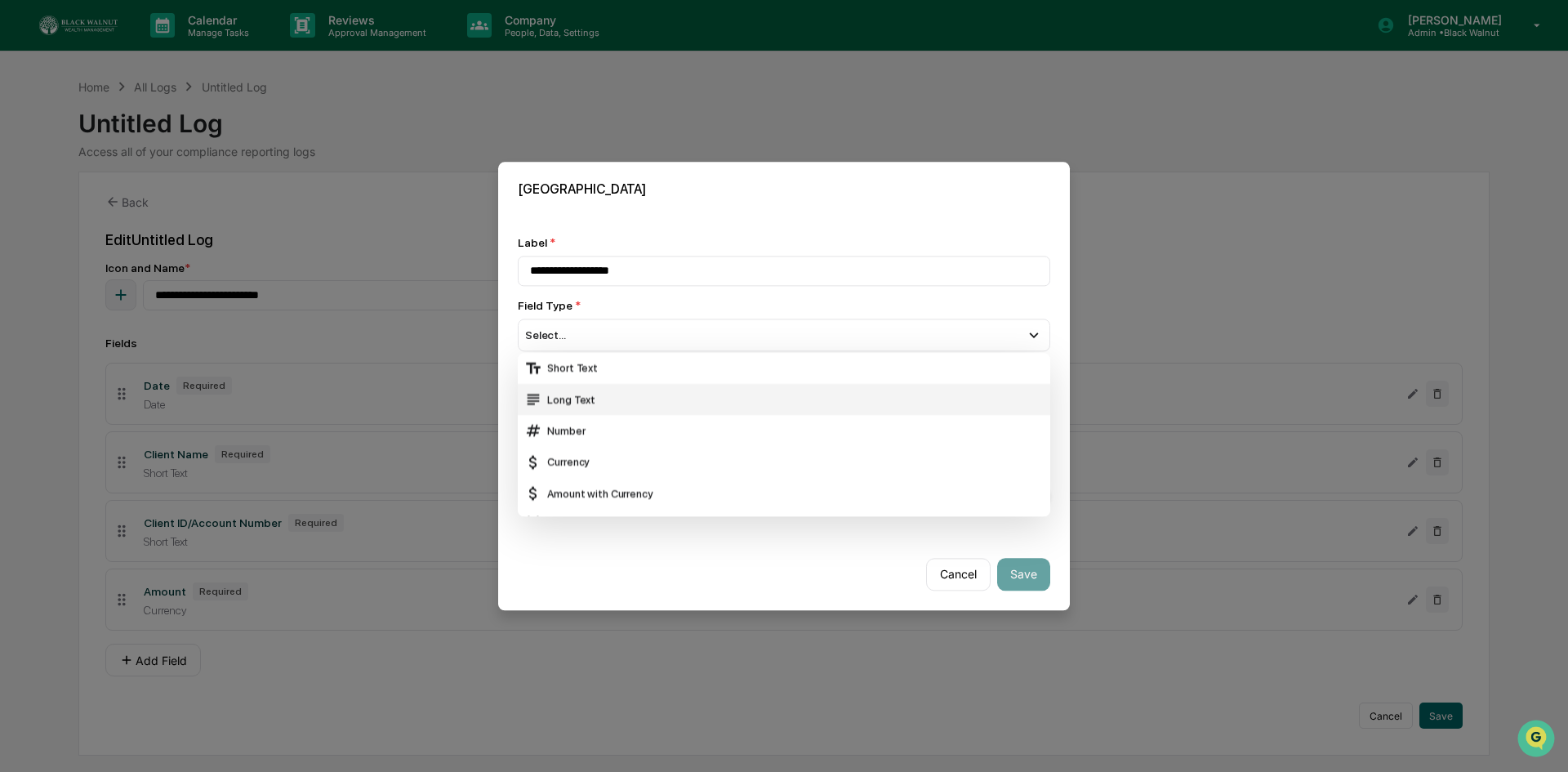
click at [598, 391] on div "Long Text" at bounding box center [784, 399] width 519 height 18
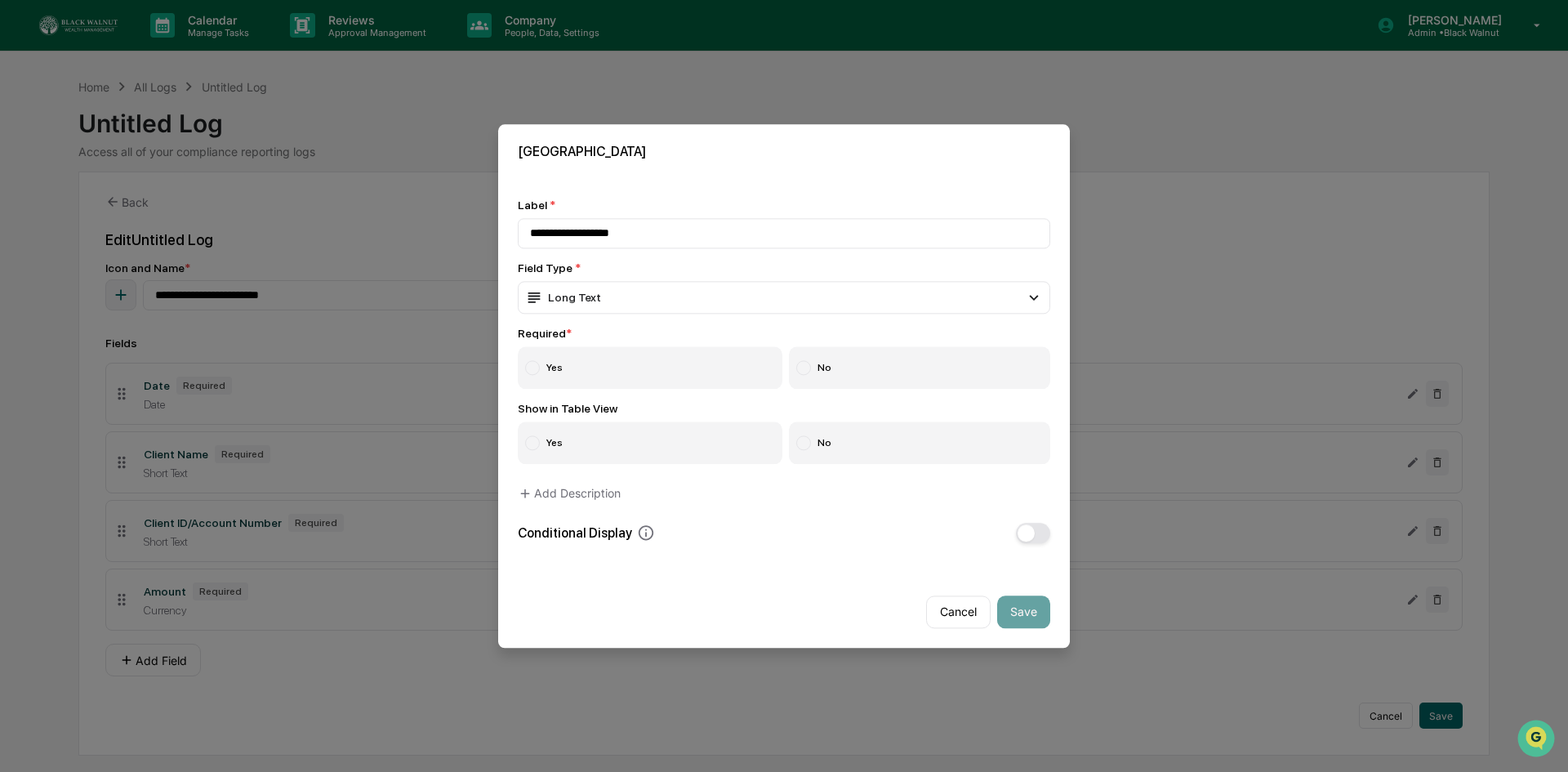
click at [540, 358] on label "Yes" at bounding box center [650, 368] width 264 height 43
click at [544, 436] on label "Yes" at bounding box center [650, 443] width 264 height 43
click at [1019, 608] on button "Save" at bounding box center [1023, 611] width 53 height 32
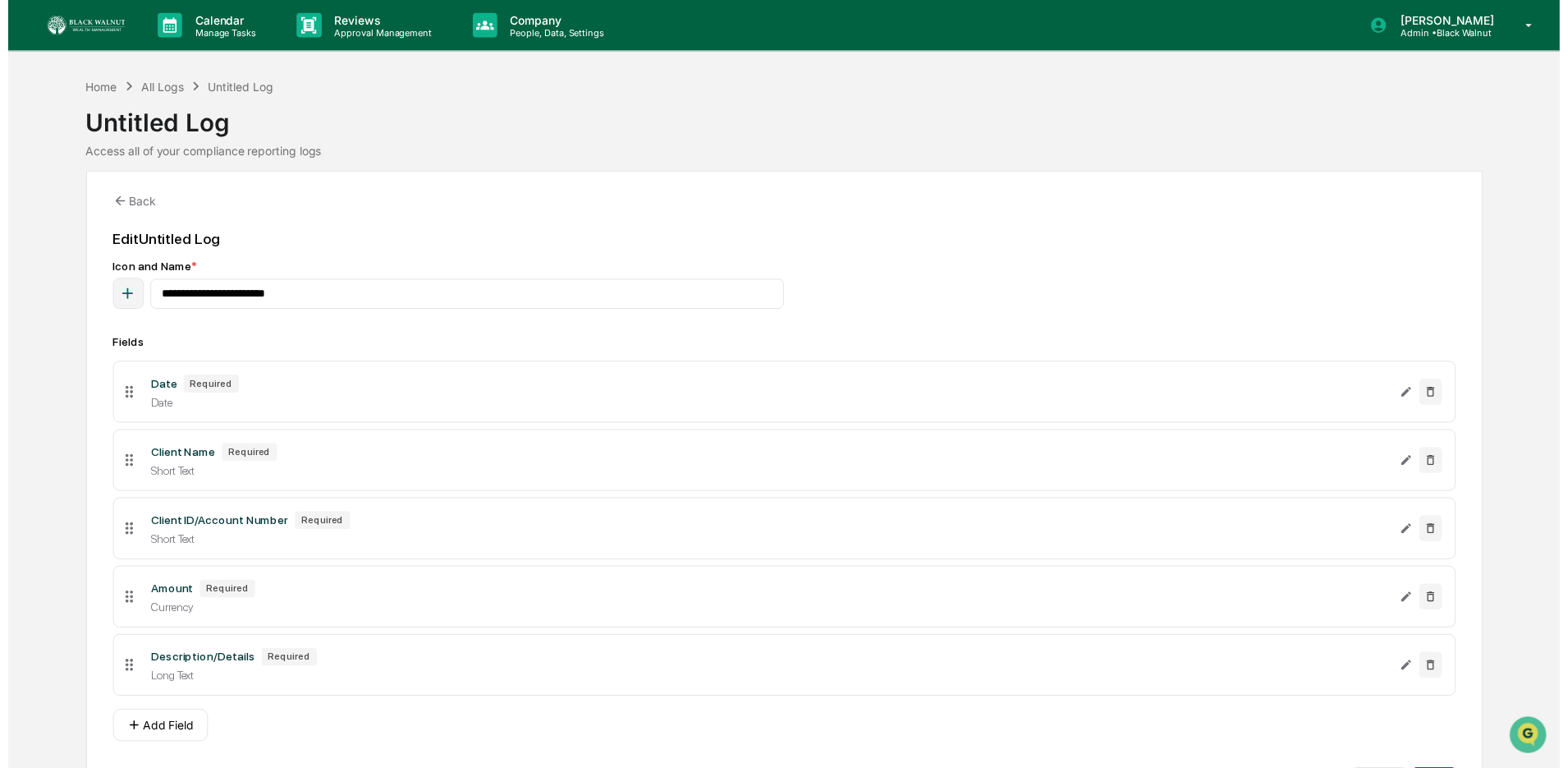
scroll to position [52, 0]
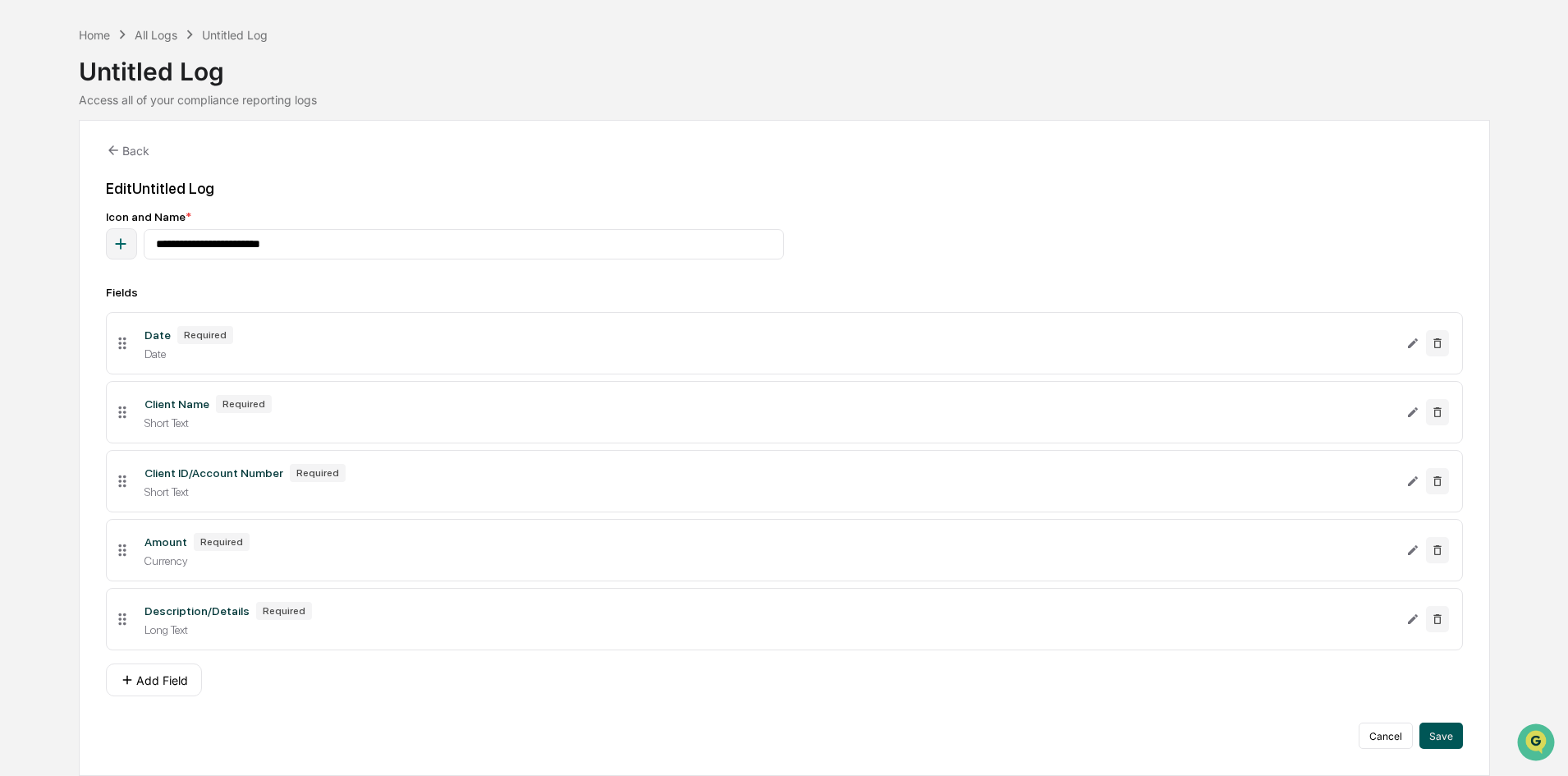
click at [1436, 730] on button "Save" at bounding box center [1440, 735] width 44 height 26
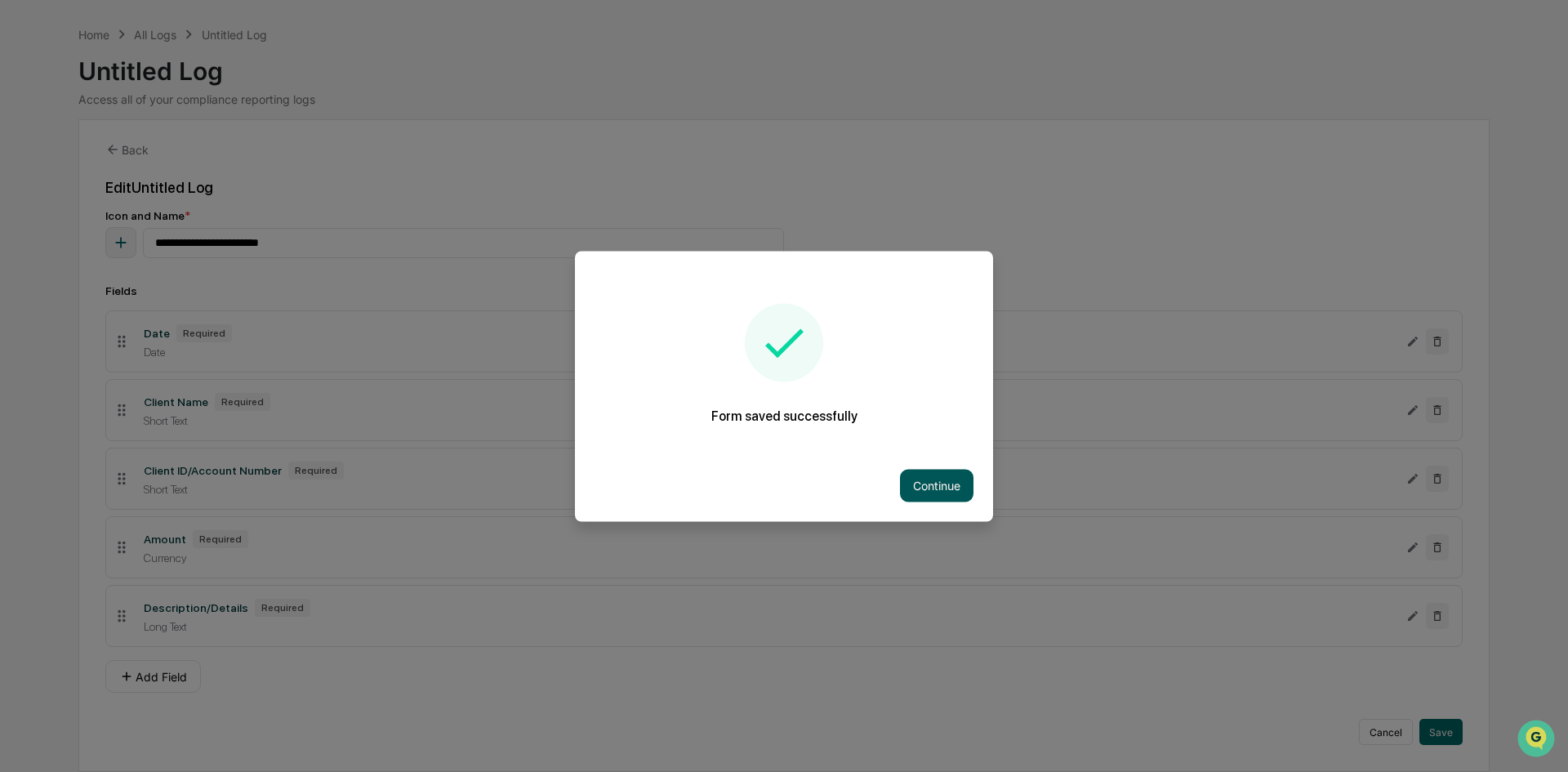
click at [923, 479] on button "Continue" at bounding box center [936, 485] width 73 height 32
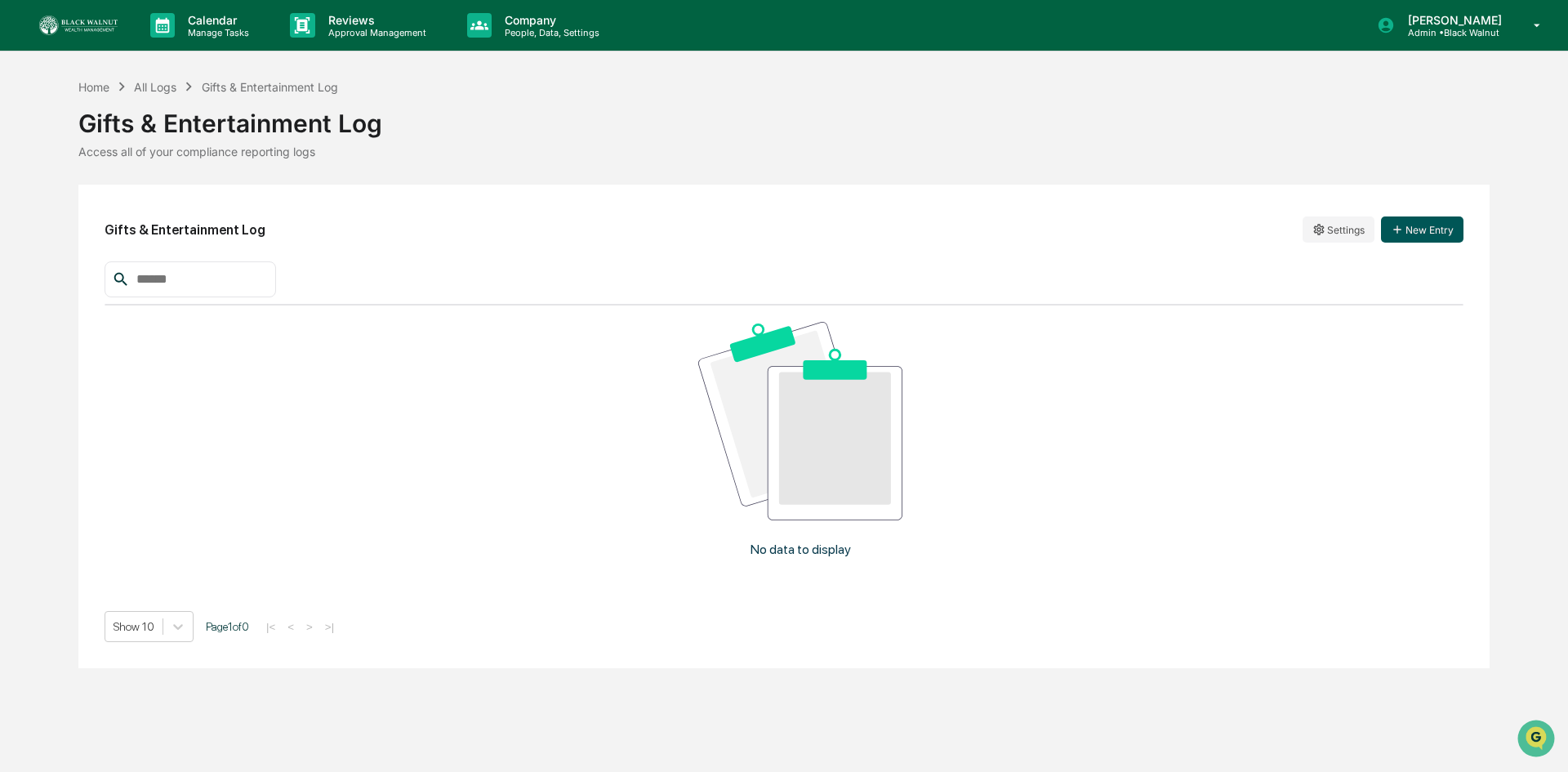
click at [1432, 226] on button "New Entry" at bounding box center [1422, 229] width 82 height 26
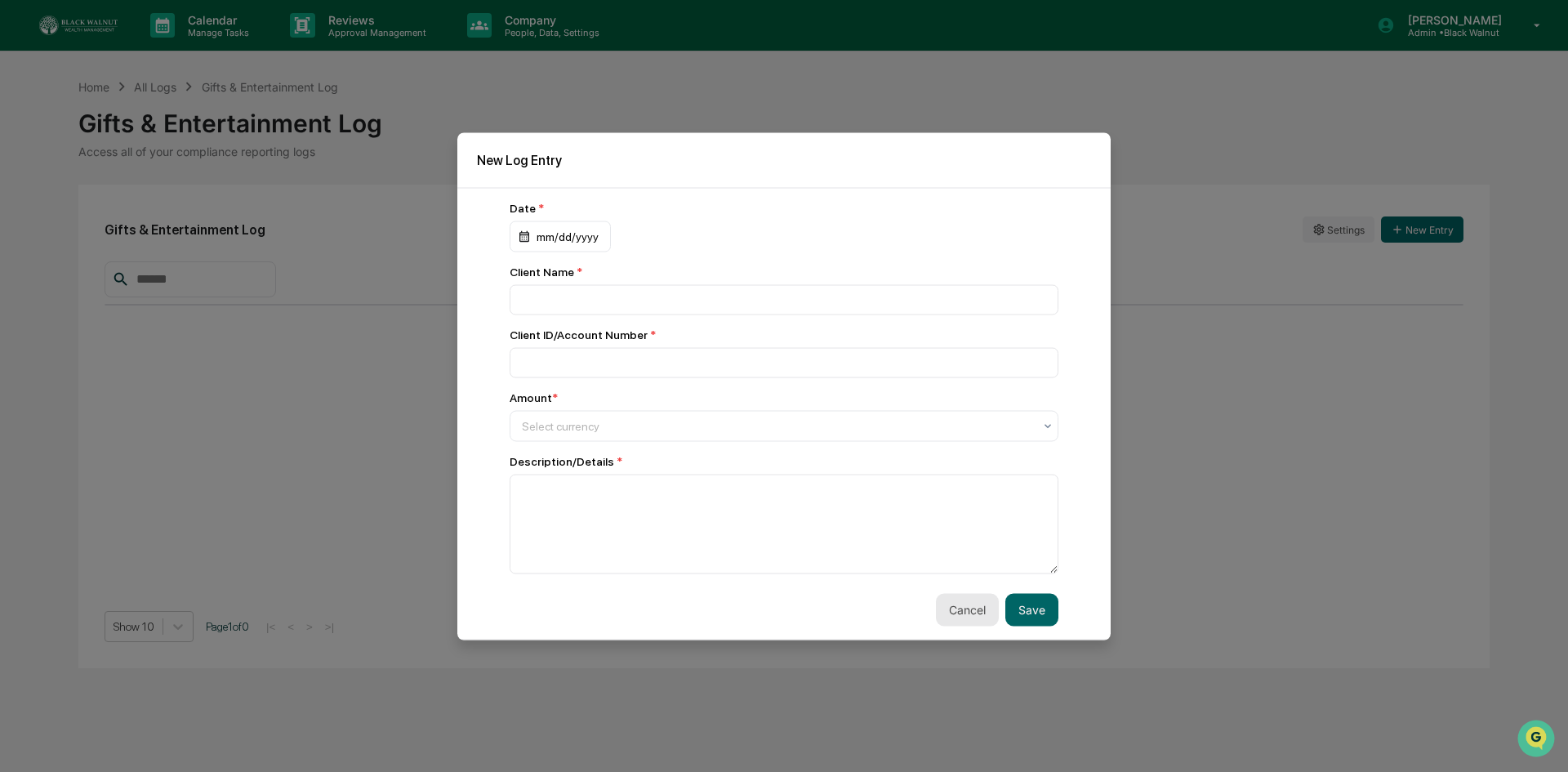
click at [945, 608] on button "Cancel" at bounding box center [967, 609] width 63 height 32
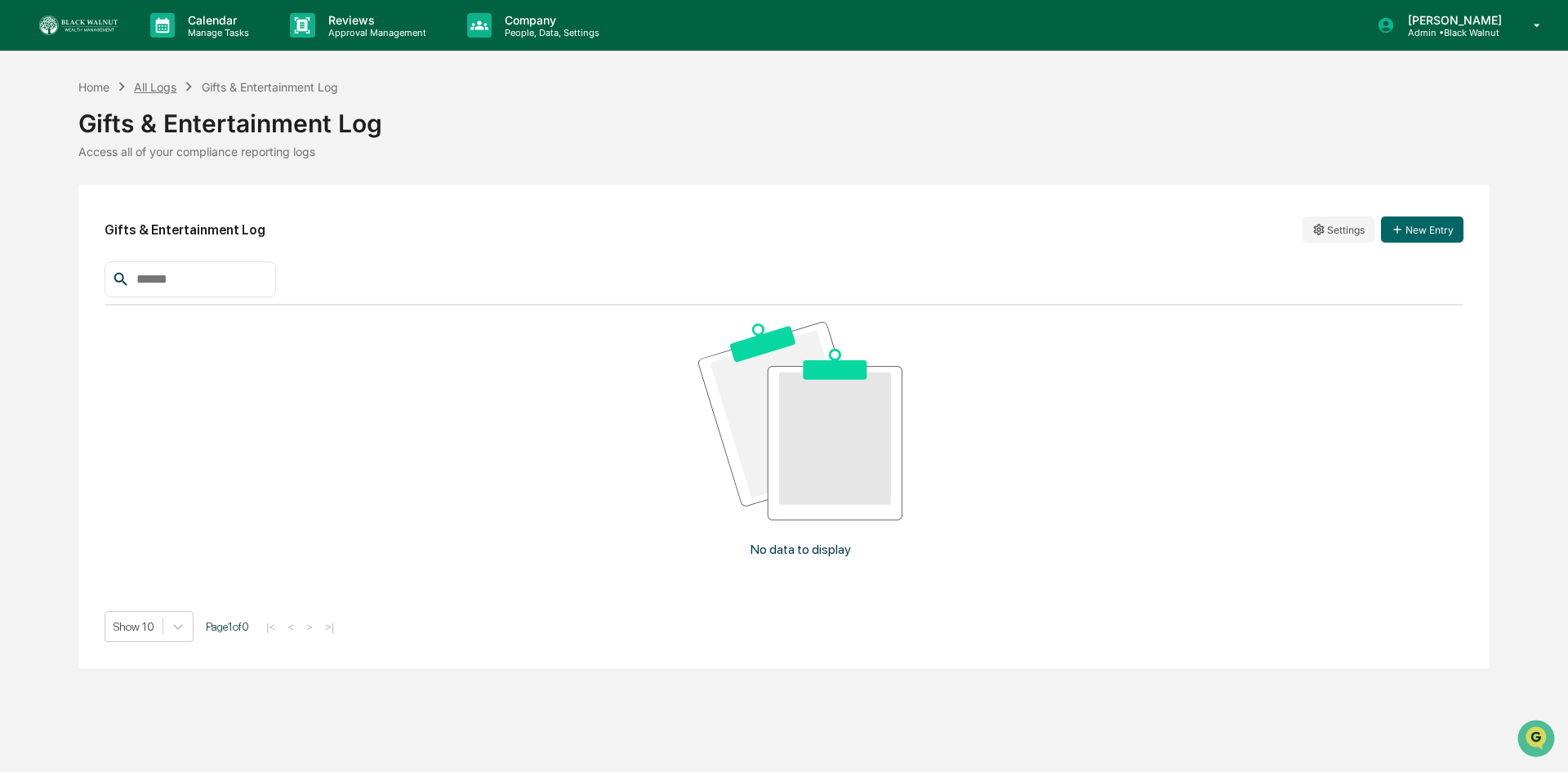
click at [155, 87] on div "All Logs" at bounding box center [155, 86] width 43 height 14
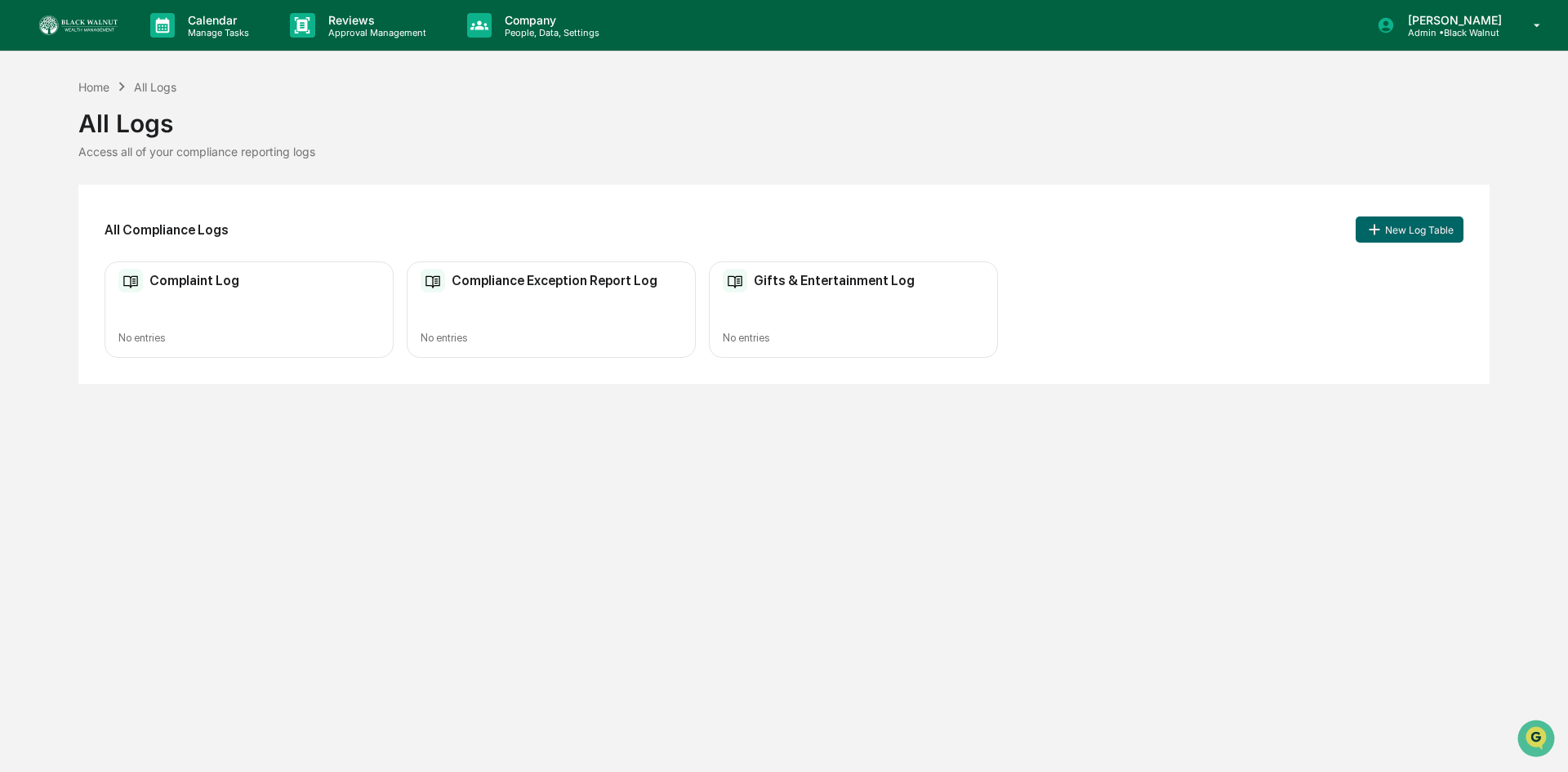
click at [802, 585] on div "Calendar Manage Tasks Reviews Approval Management Company People, Data, Setting…" at bounding box center [784, 386] width 1568 height 772
click at [96, 82] on div "Home" at bounding box center [94, 86] width 31 height 14
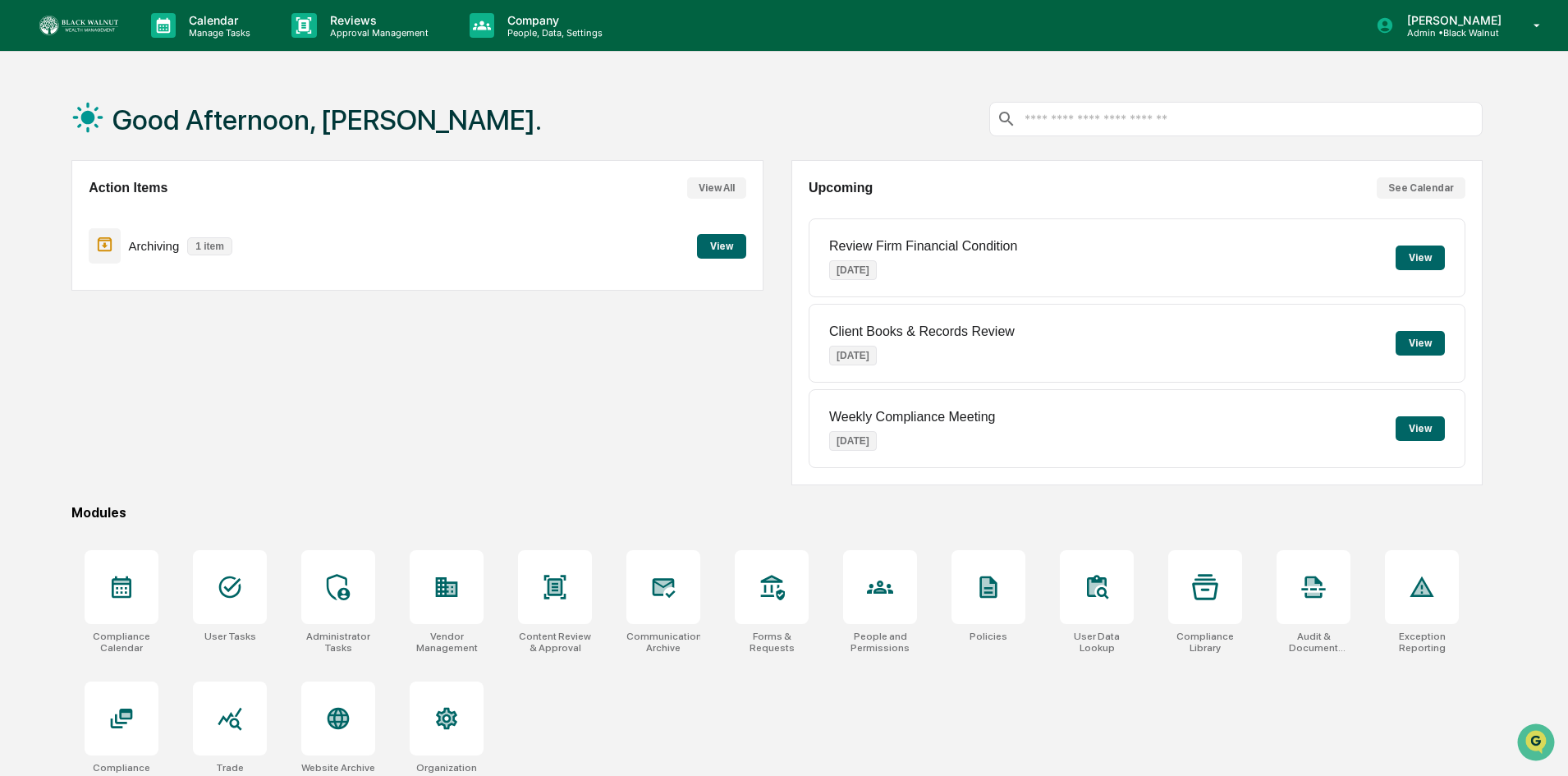
scroll to position [78, 0]
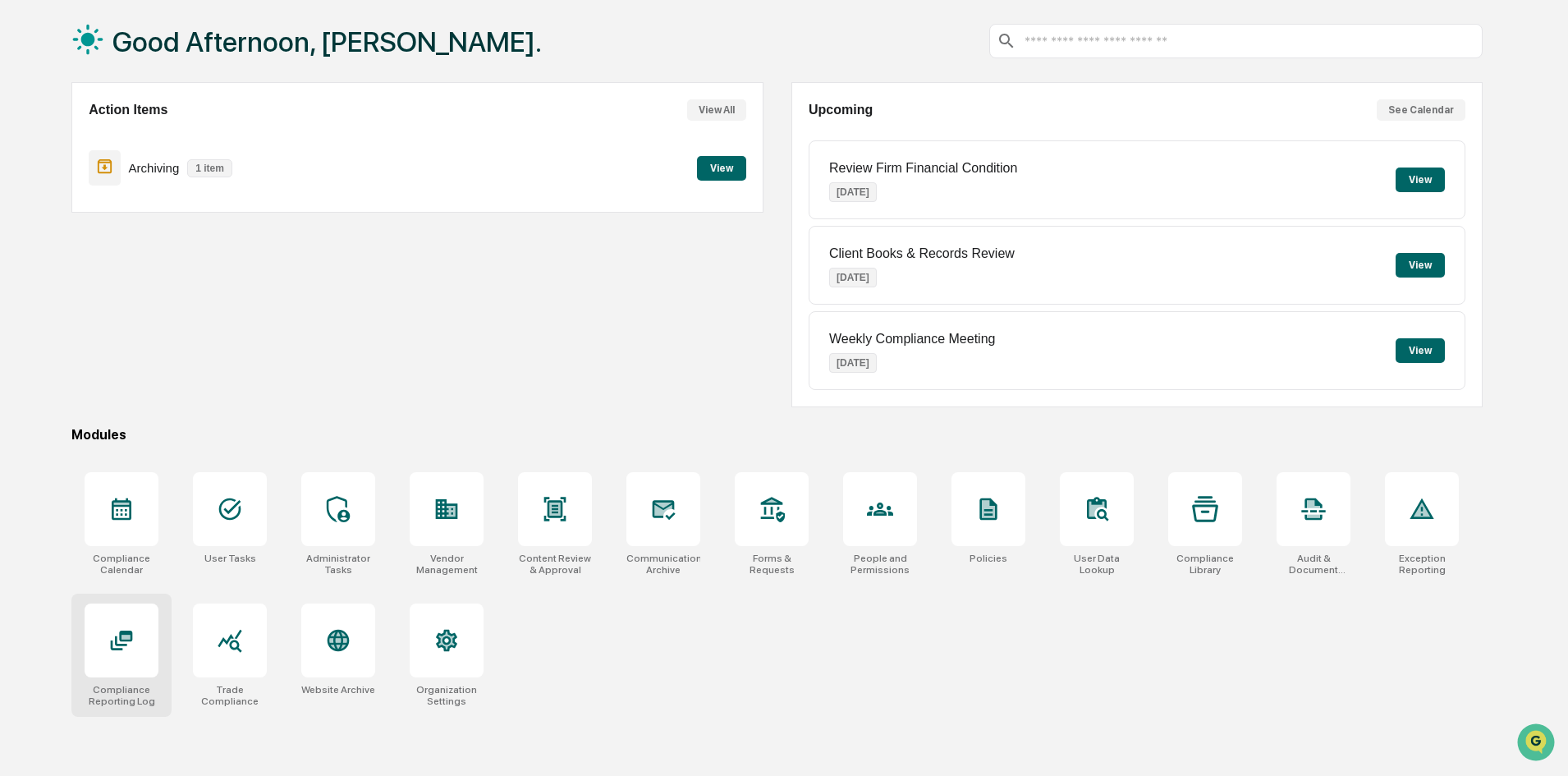
click at [128, 639] on icon at bounding box center [122, 640] width 22 height 20
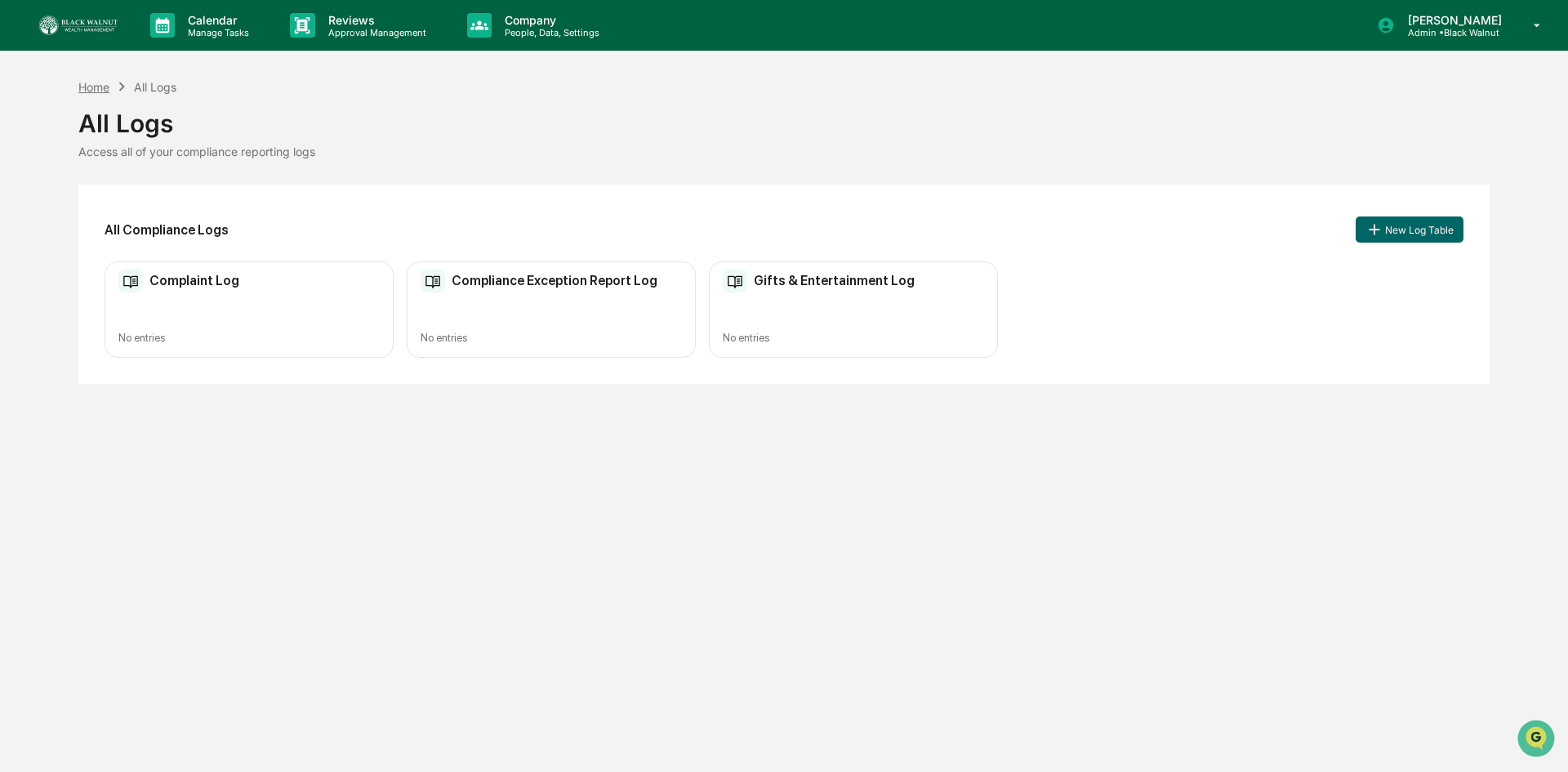
click at [83, 82] on div "Home" at bounding box center [94, 86] width 31 height 14
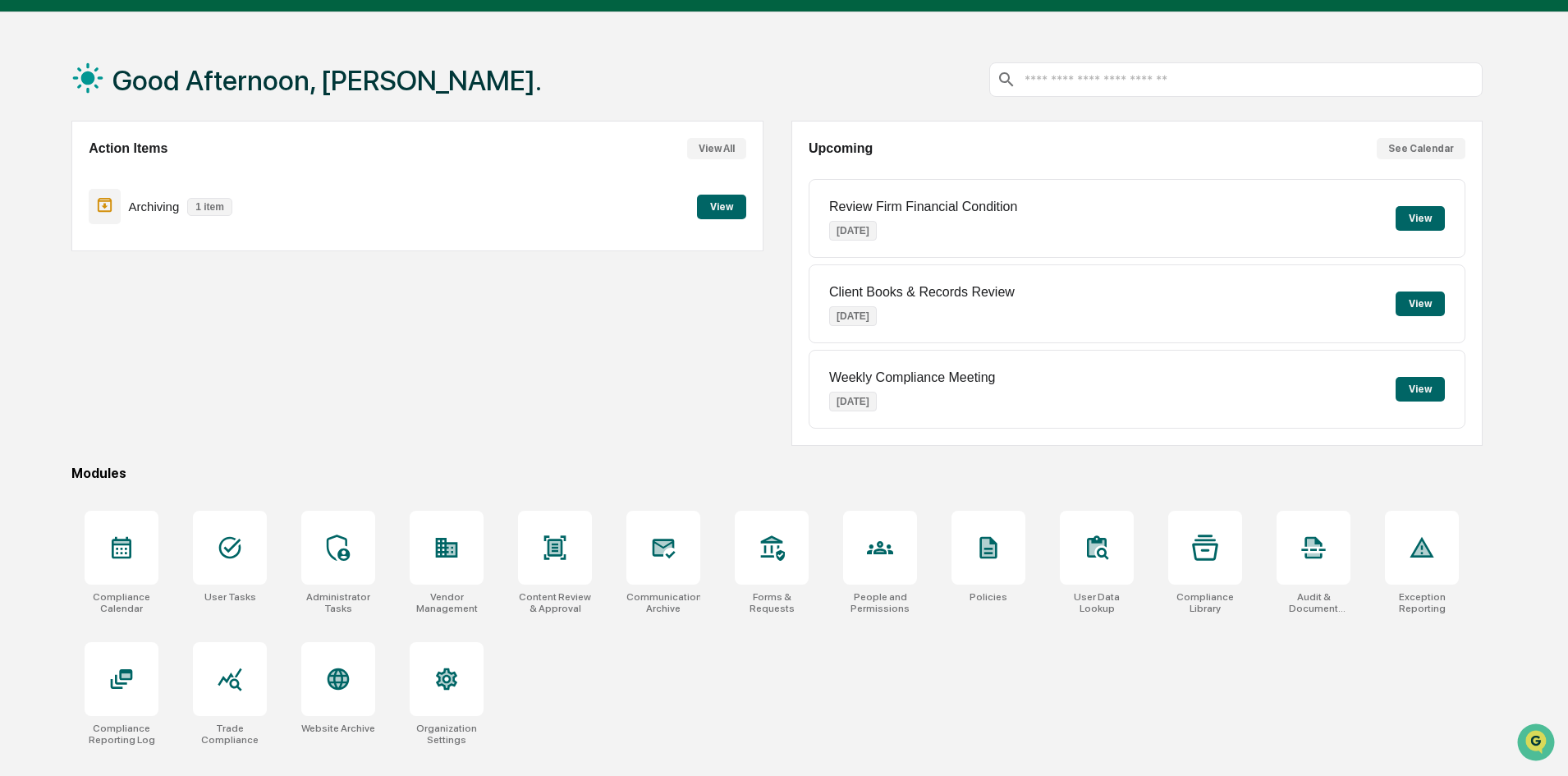
scroll to position [78, 0]
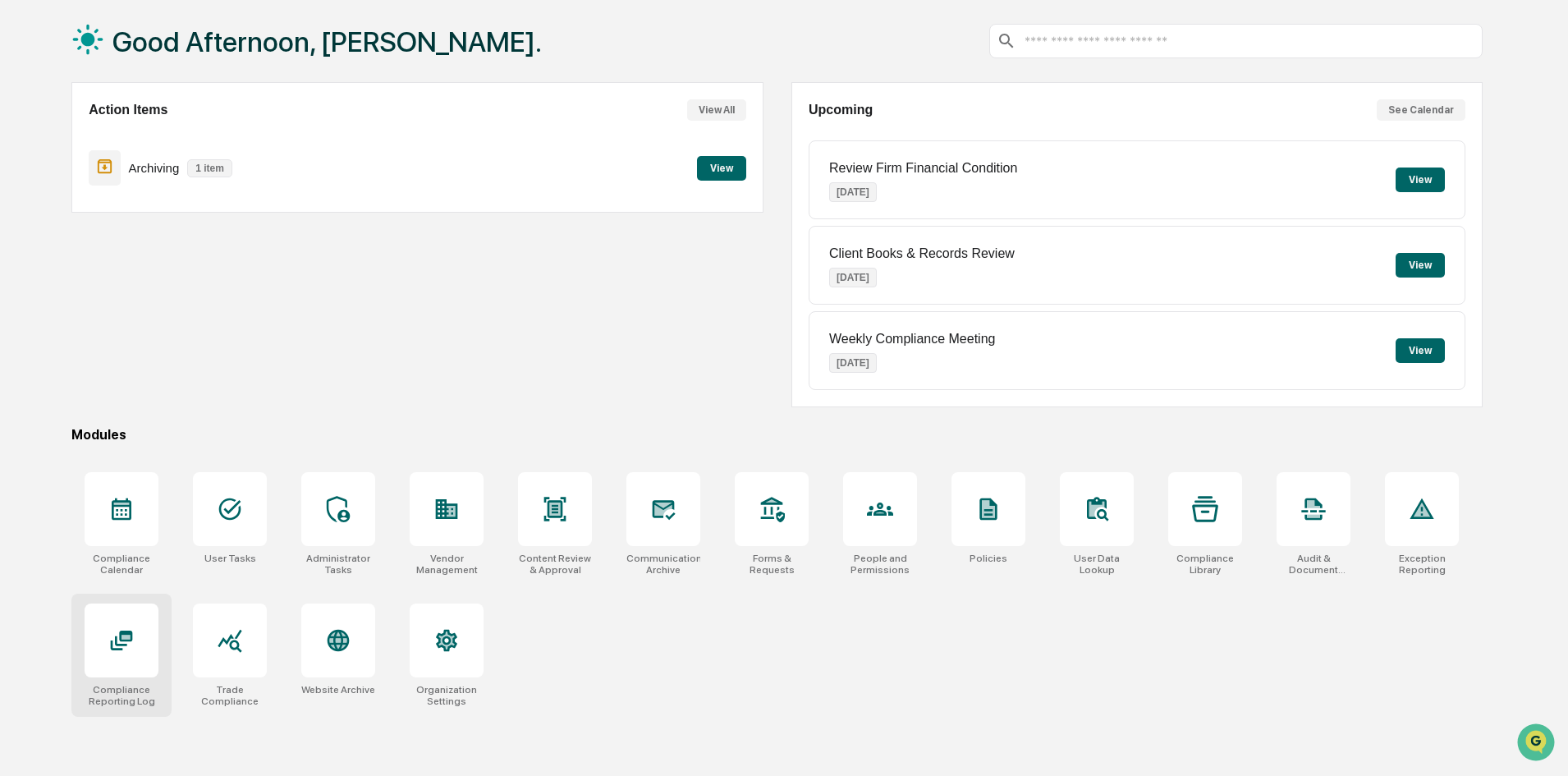
click at [114, 659] on div at bounding box center [121, 640] width 74 height 74
